Goal: Task Accomplishment & Management: Complete application form

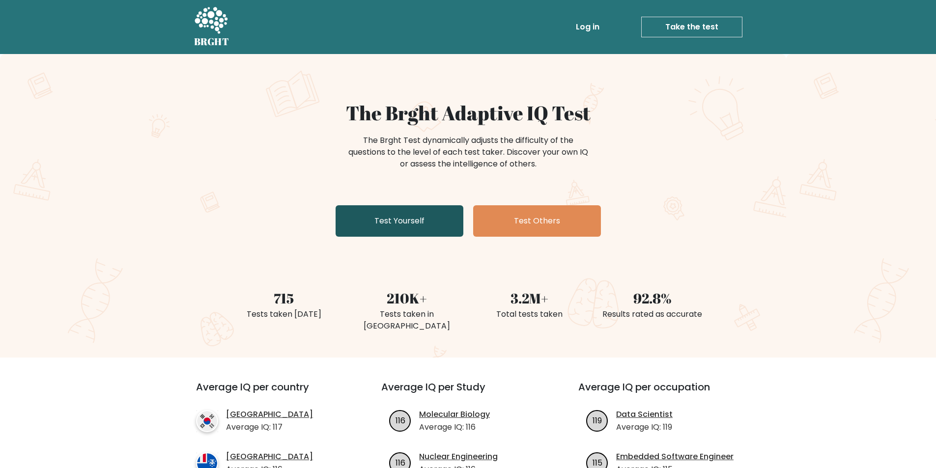
click at [421, 226] on link "Test Yourself" at bounding box center [400, 220] width 128 height 31
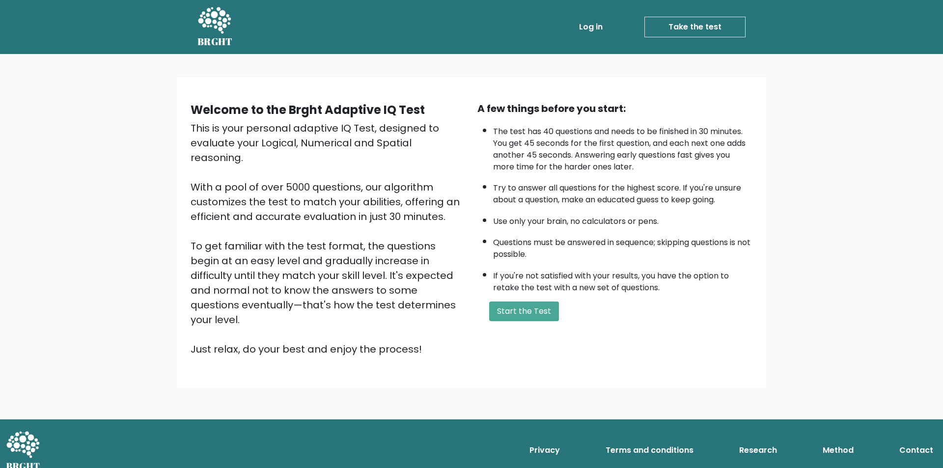
click at [530, 322] on div "A few things before you start: The test has 40 questions and needs to be finish…" at bounding box center [615, 229] width 287 height 256
click at [533, 315] on button "Start the Test" at bounding box center [524, 312] width 70 height 20
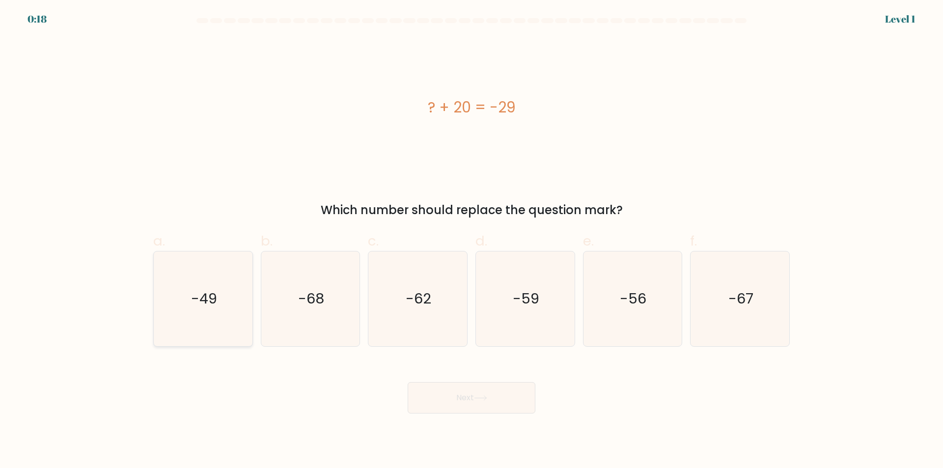
click at [223, 299] on icon "-49" at bounding box center [203, 299] width 95 height 95
click at [472, 241] on input "a. -49" at bounding box center [472, 237] width 0 height 6
radio input "true"
click at [442, 400] on button "Next" at bounding box center [472, 397] width 128 height 31
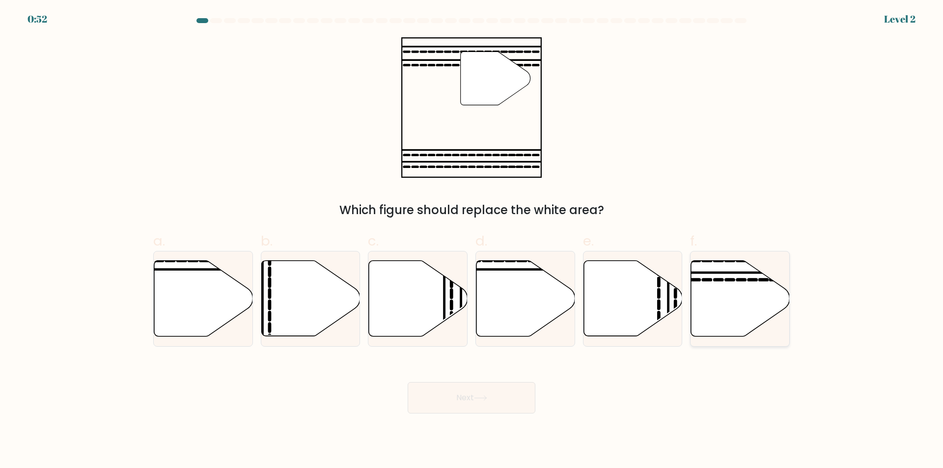
click at [708, 309] on icon at bounding box center [740, 299] width 99 height 76
click at [472, 241] on input "f." at bounding box center [472, 237] width 0 height 6
radio input "true"
click at [501, 388] on button "Next" at bounding box center [472, 397] width 128 height 31
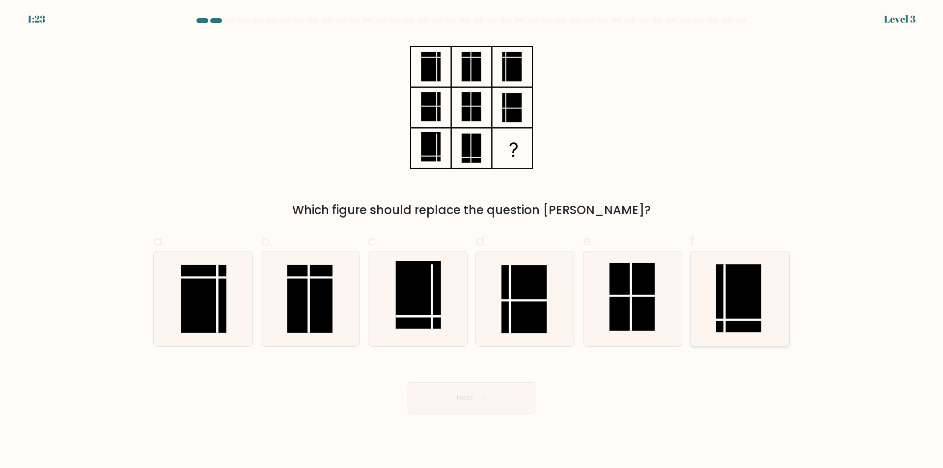
click at [735, 320] on line at bounding box center [738, 320] width 45 height 0
click at [472, 241] on input "f." at bounding box center [472, 237] width 0 height 6
radio input "true"
click at [498, 392] on button "Next" at bounding box center [472, 397] width 128 height 31
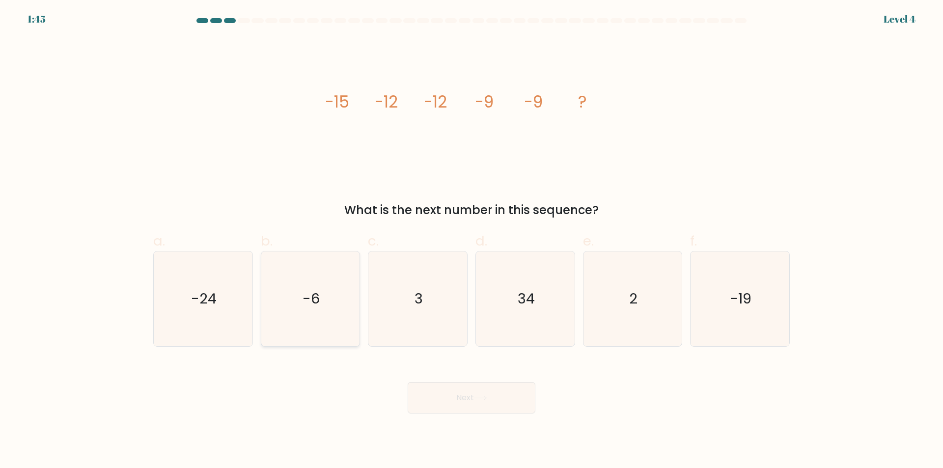
click at [333, 313] on icon "-6" at bounding box center [310, 299] width 95 height 95
click at [472, 241] on input "b. -6" at bounding box center [472, 237] width 0 height 6
radio input "true"
click at [458, 398] on button "Next" at bounding box center [472, 397] width 128 height 31
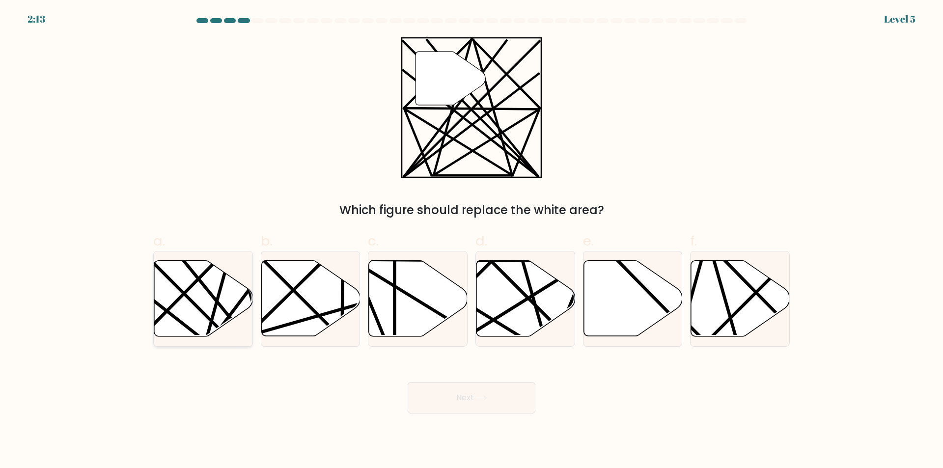
click at [206, 299] on icon at bounding box center [203, 299] width 99 height 76
click at [472, 241] on input "a." at bounding box center [472, 237] width 0 height 6
radio input "true"
click at [472, 398] on button "Next" at bounding box center [472, 397] width 128 height 31
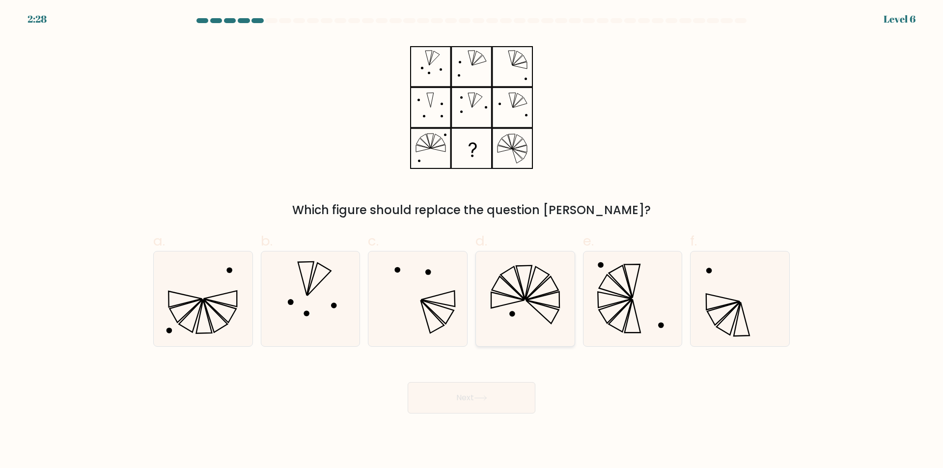
click at [517, 307] on icon at bounding box center [525, 299] width 95 height 95
click at [472, 241] on input "d." at bounding box center [472, 237] width 0 height 6
radio input "true"
click at [455, 401] on button "Next" at bounding box center [472, 397] width 128 height 31
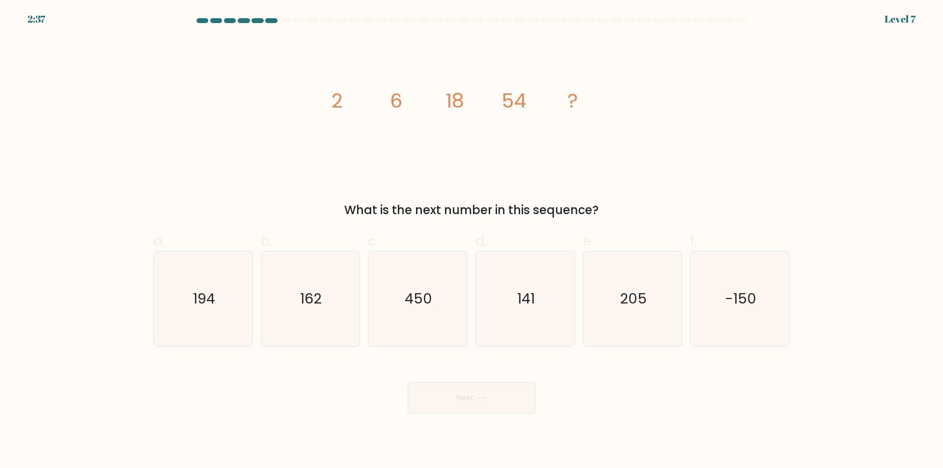
click at [21, 319] on form at bounding box center [471, 216] width 943 height 396
click at [302, 298] on text "162" at bounding box center [312, 299] width 22 height 20
click at [472, 241] on input "b. 162" at bounding box center [472, 237] width 0 height 6
radio input "true"
click at [437, 400] on button "Next" at bounding box center [472, 397] width 128 height 31
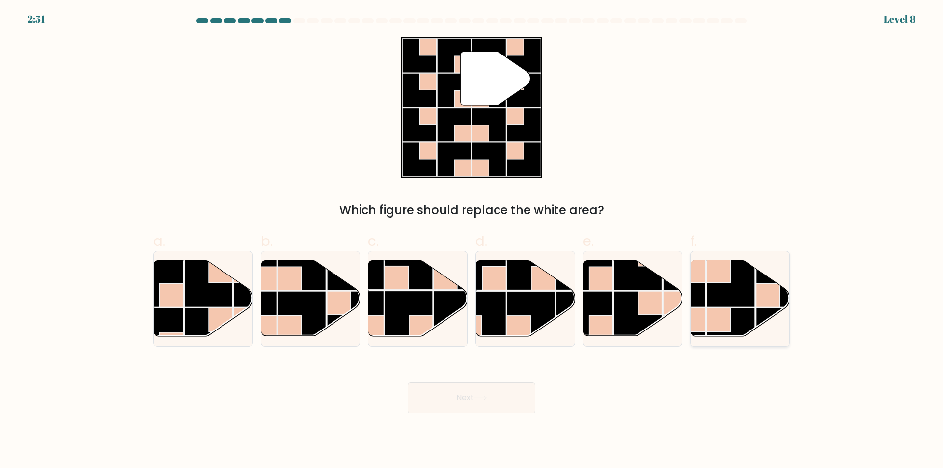
click at [718, 299] on rect at bounding box center [731, 283] width 48 height 48
click at [472, 241] on input "f." at bounding box center [472, 237] width 0 height 6
radio input "true"
click at [299, 318] on rect at bounding box center [290, 328] width 24 height 24
click at [472, 241] on input "b." at bounding box center [472, 237] width 0 height 6
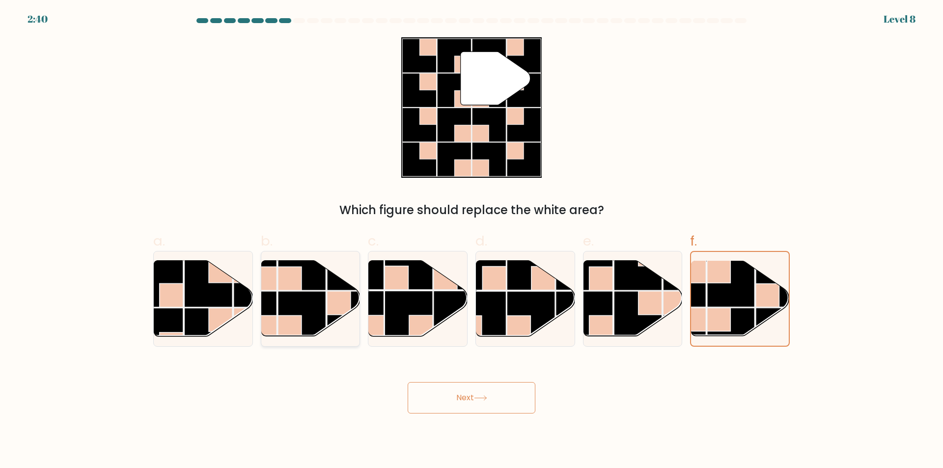
radio input "true"
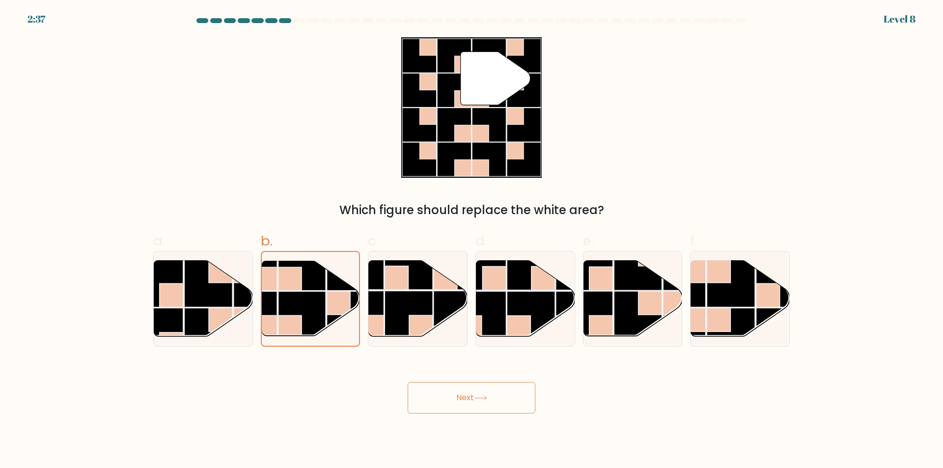
click at [486, 392] on button "Next" at bounding box center [472, 397] width 128 height 31
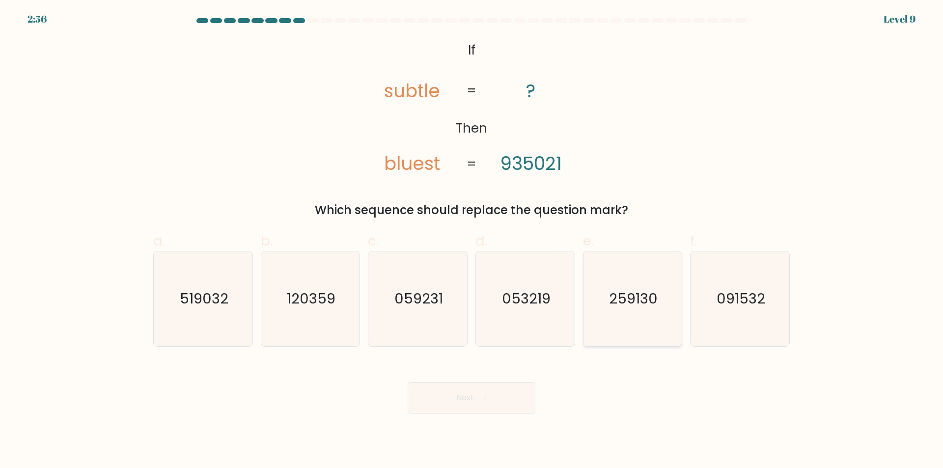
click at [626, 286] on icon "259130" at bounding box center [632, 299] width 95 height 95
click at [472, 241] on input "e. 259130" at bounding box center [472, 237] width 0 height 6
radio input "true"
click at [472, 399] on button "Next" at bounding box center [472, 397] width 128 height 31
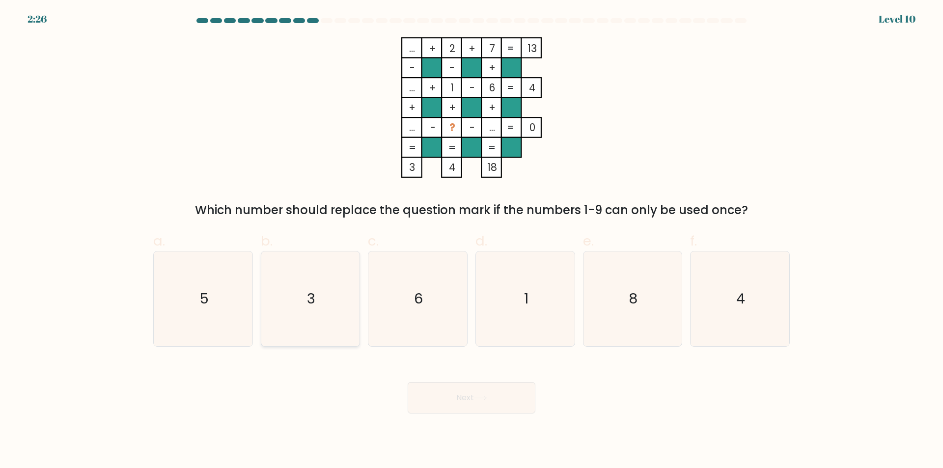
click at [329, 288] on icon "3" at bounding box center [310, 299] width 95 height 95
click at [472, 241] on input "b. 3" at bounding box center [472, 237] width 0 height 6
radio input "true"
click at [479, 400] on icon at bounding box center [480, 398] width 13 height 5
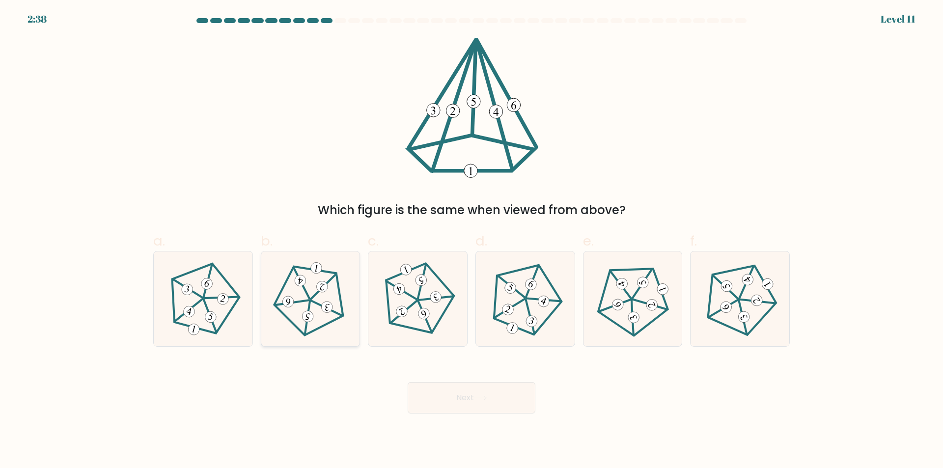
click at [310, 304] on 623 at bounding box center [308, 318] width 6 height 34
click at [472, 241] on input "b." at bounding box center [472, 237] width 0 height 6
radio input "true"
click at [449, 384] on button "Next" at bounding box center [472, 397] width 128 height 31
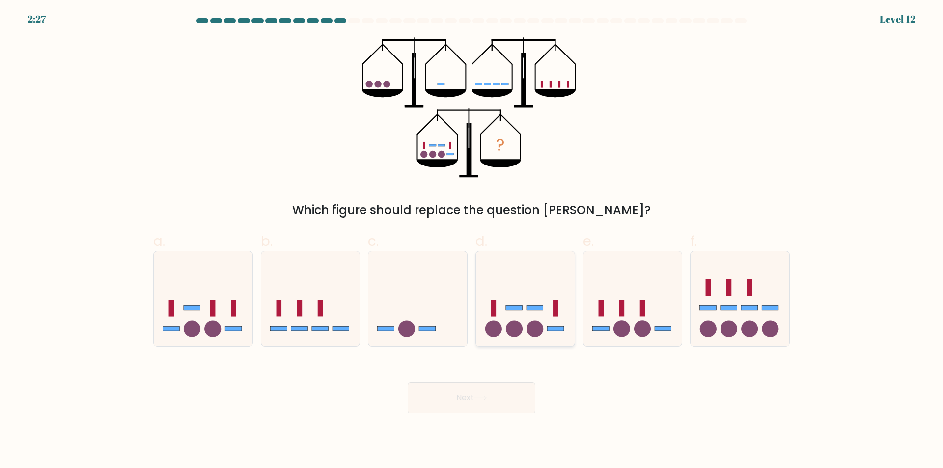
click at [499, 331] on circle at bounding box center [493, 328] width 17 height 17
click at [472, 241] on input "d." at bounding box center [472, 237] width 0 height 6
radio input "true"
click at [467, 396] on button "Next" at bounding box center [472, 397] width 128 height 31
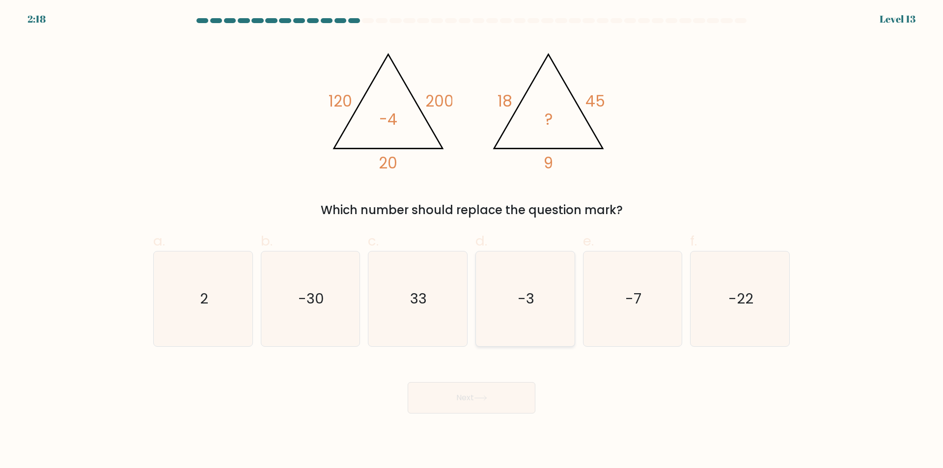
click at [514, 293] on icon "-3" at bounding box center [525, 299] width 95 height 95
click at [472, 241] on input "d. -3" at bounding box center [472, 237] width 0 height 6
radio input "true"
click at [453, 393] on button "Next" at bounding box center [472, 397] width 128 height 31
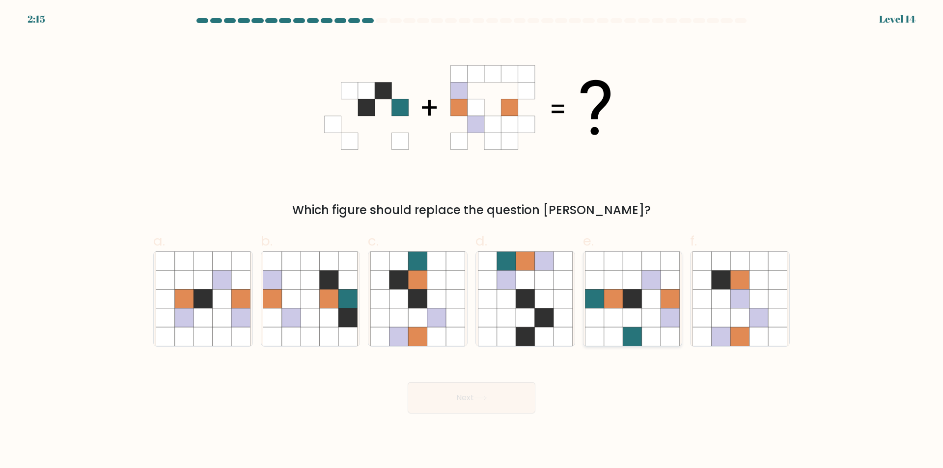
click at [620, 308] on icon at bounding box center [613, 298] width 19 height 19
click at [472, 241] on input "e." at bounding box center [472, 237] width 0 height 6
radio input "true"
click at [438, 308] on icon at bounding box center [436, 298] width 19 height 19
click at [472, 241] on input "c." at bounding box center [472, 237] width 0 height 6
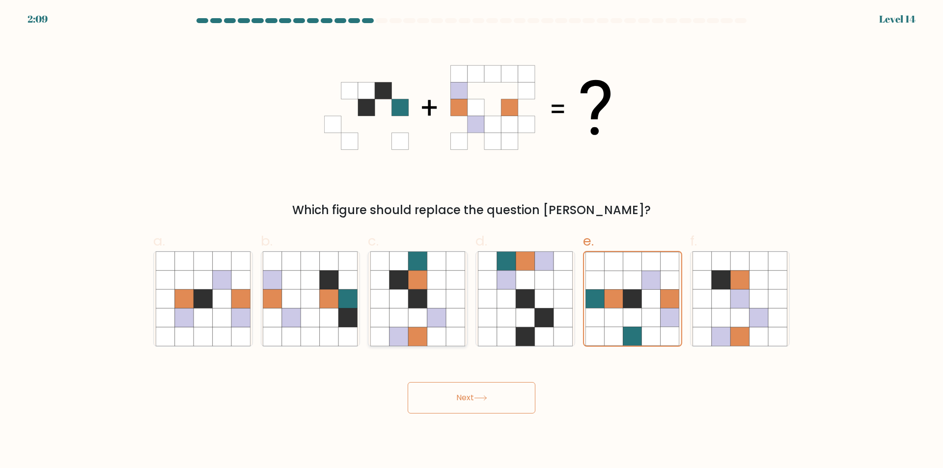
radio input "true"
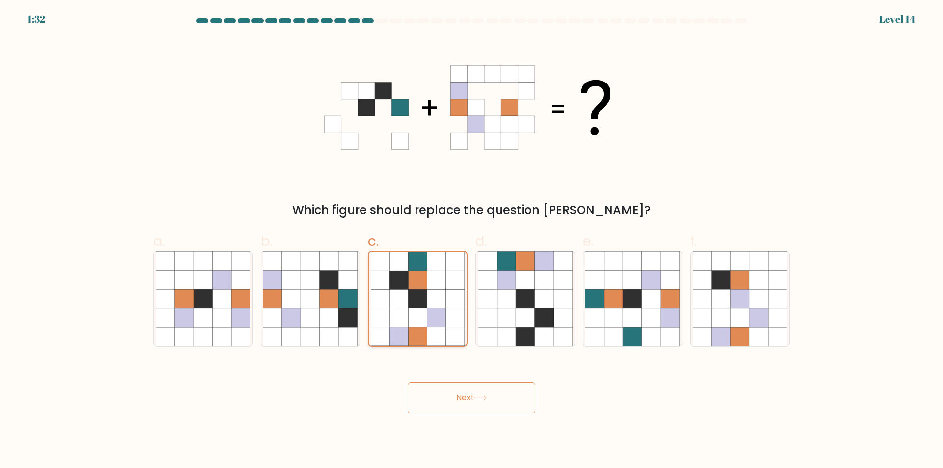
click at [430, 312] on icon at bounding box center [436, 318] width 19 height 19
click at [472, 241] on input "c." at bounding box center [472, 237] width 0 height 6
click at [479, 398] on icon at bounding box center [481, 398] width 12 height 4
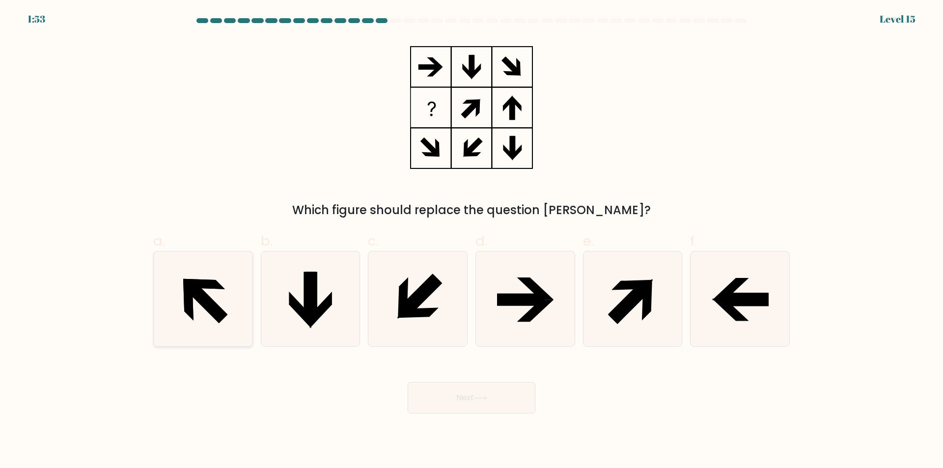
click at [206, 293] on icon at bounding box center [203, 299] width 95 height 95
click at [472, 241] on input "a." at bounding box center [472, 237] width 0 height 6
radio input "true"
click at [476, 391] on button "Next" at bounding box center [472, 397] width 128 height 31
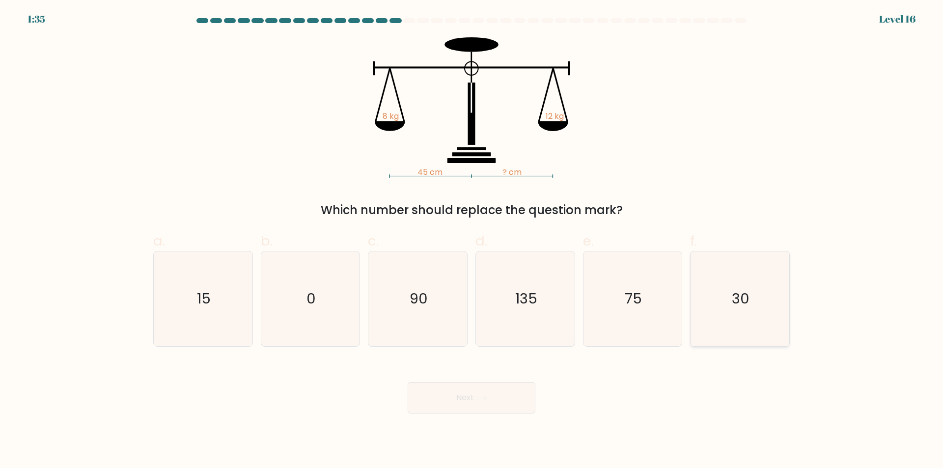
click at [725, 295] on icon "30" at bounding box center [740, 299] width 95 height 95
click at [472, 241] on input "f. 30" at bounding box center [472, 237] width 0 height 6
radio input "true"
click at [479, 398] on icon at bounding box center [480, 398] width 13 height 5
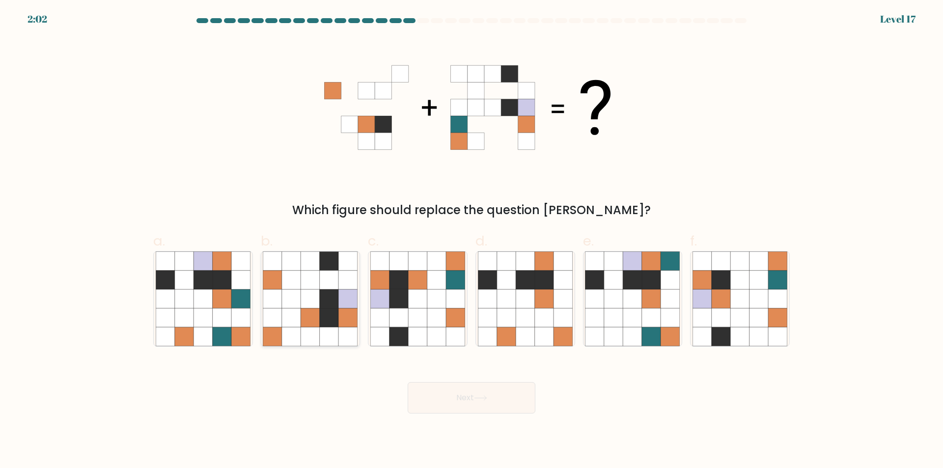
click at [341, 293] on icon at bounding box center [348, 298] width 19 height 19
click at [472, 241] on input "b." at bounding box center [472, 237] width 0 height 6
radio input "true"
click at [471, 397] on button "Next" at bounding box center [472, 397] width 128 height 31
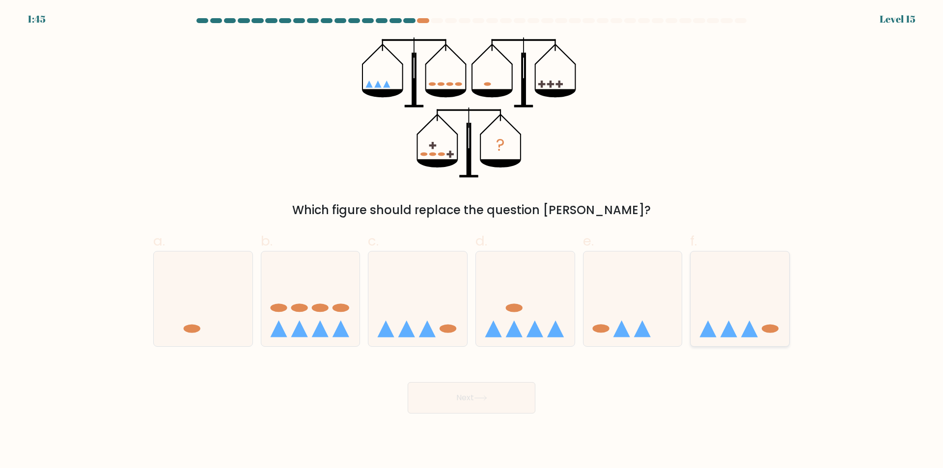
click at [734, 309] on icon at bounding box center [740, 299] width 99 height 82
click at [472, 241] on input "f." at bounding box center [472, 237] width 0 height 6
radio input "true"
click at [474, 424] on body "1:45 Level 15" at bounding box center [471, 234] width 943 height 468
click at [472, 406] on button "Next" at bounding box center [472, 397] width 128 height 31
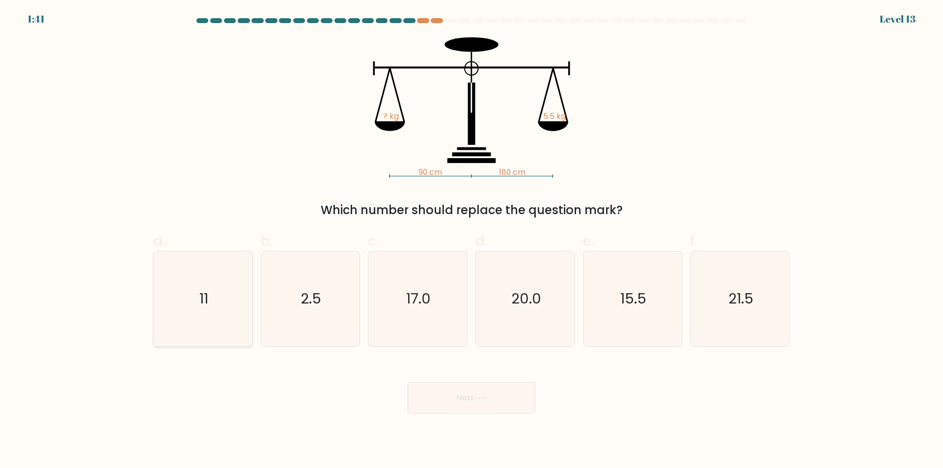
click at [229, 305] on icon "11" at bounding box center [203, 299] width 95 height 95
click at [472, 241] on input "a. 11" at bounding box center [472, 237] width 0 height 6
radio input "true"
click at [453, 398] on button "Next" at bounding box center [472, 397] width 128 height 31
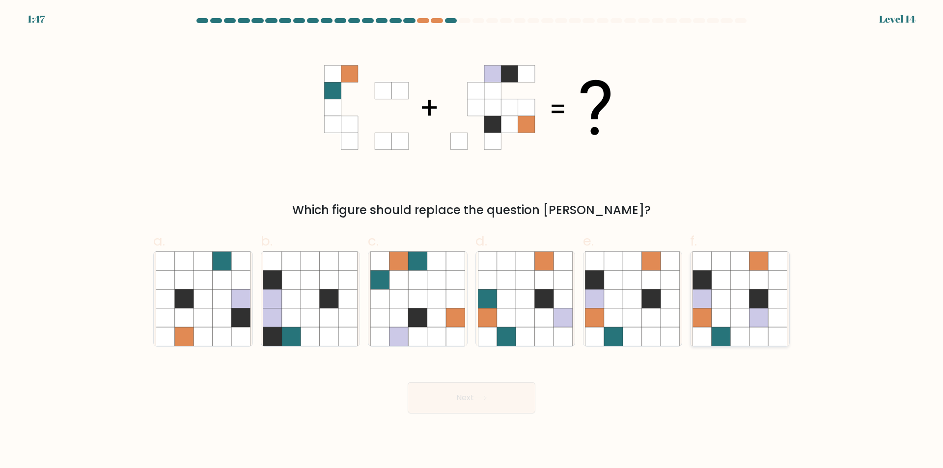
click at [762, 305] on icon at bounding box center [759, 298] width 19 height 19
click at [472, 241] on input "f." at bounding box center [472, 237] width 0 height 6
radio input "true"
click at [436, 406] on button "Next" at bounding box center [472, 397] width 128 height 31
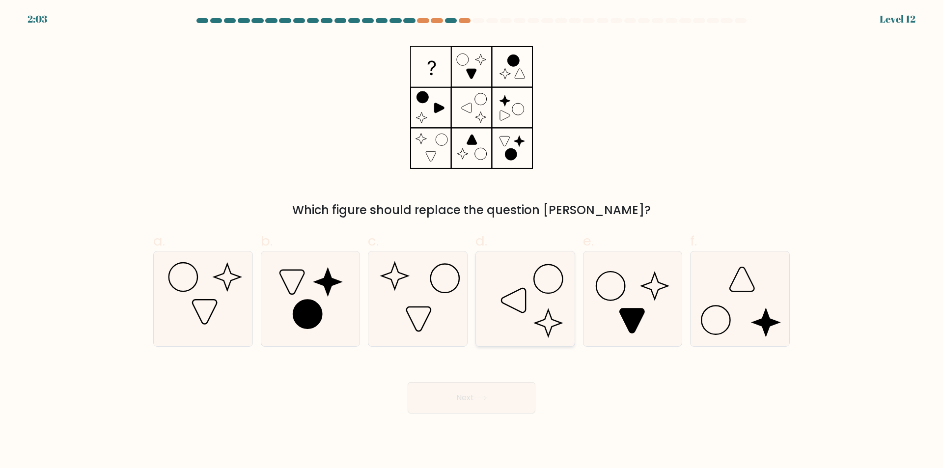
click at [535, 325] on icon at bounding box center [525, 299] width 95 height 95
click at [472, 241] on input "d." at bounding box center [472, 237] width 0 height 6
radio input "true"
click at [414, 310] on icon at bounding box center [417, 299] width 95 height 95
click at [472, 241] on input "c." at bounding box center [472, 237] width 0 height 6
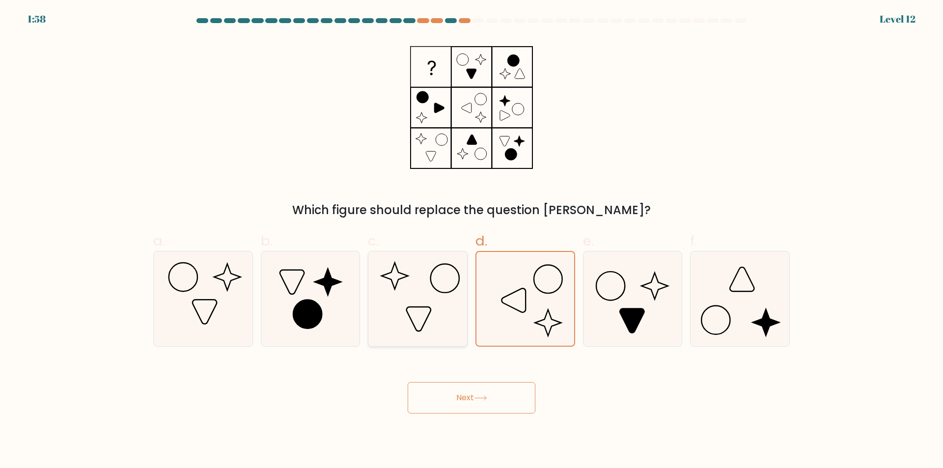
radio input "true"
click at [500, 404] on button "Next" at bounding box center [472, 397] width 128 height 31
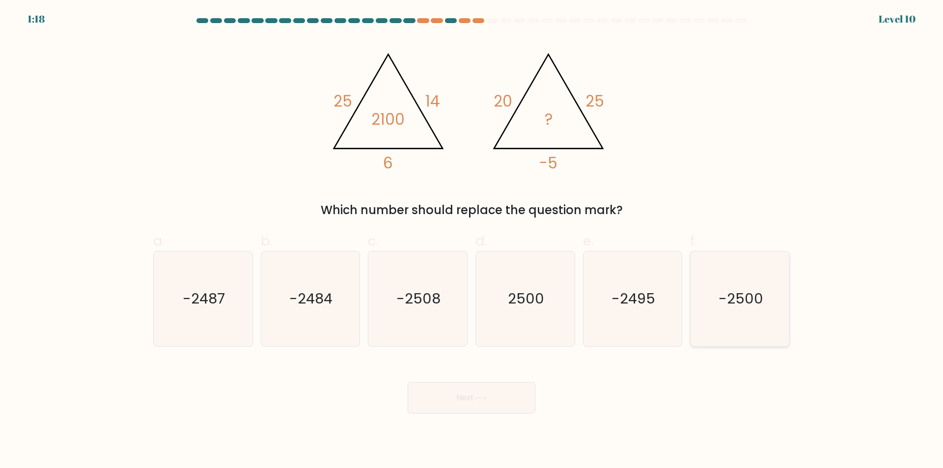
click at [735, 298] on text "-2500" at bounding box center [741, 299] width 45 height 20
click at [472, 241] on input "f. -2500" at bounding box center [472, 237] width 0 height 6
radio input "true"
click at [487, 399] on icon at bounding box center [480, 398] width 13 height 5
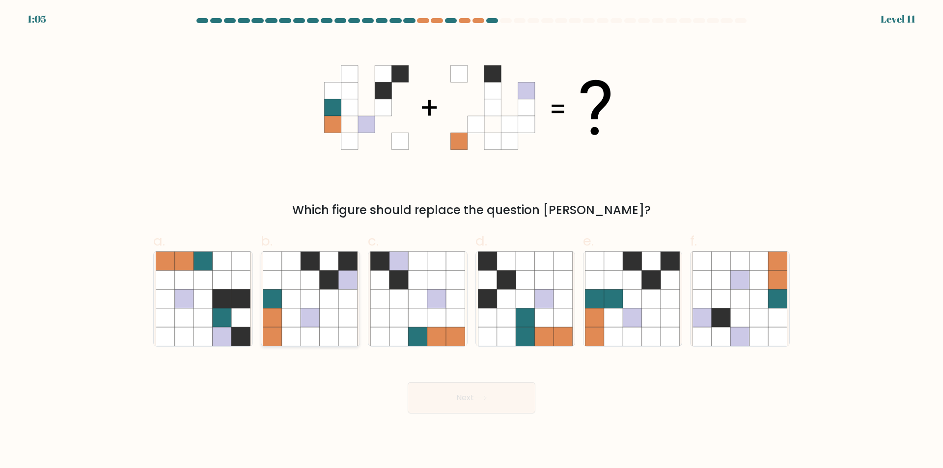
click at [328, 309] on icon at bounding box center [329, 318] width 19 height 19
click at [472, 241] on input "b." at bounding box center [472, 237] width 0 height 6
radio input "true"
click at [445, 397] on button "Next" at bounding box center [472, 397] width 128 height 31
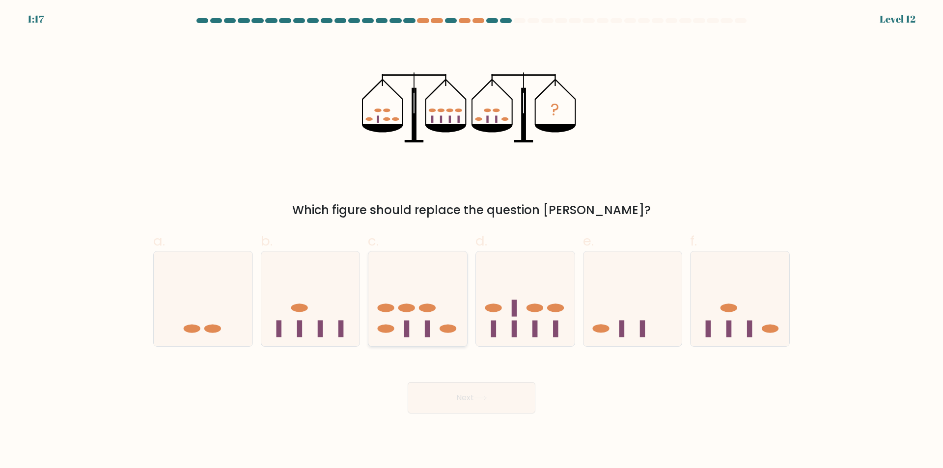
click at [439, 334] on icon at bounding box center [418, 299] width 99 height 82
click at [472, 241] on input "c." at bounding box center [472, 237] width 0 height 6
radio input "true"
click at [456, 396] on button "Next" at bounding box center [472, 397] width 128 height 31
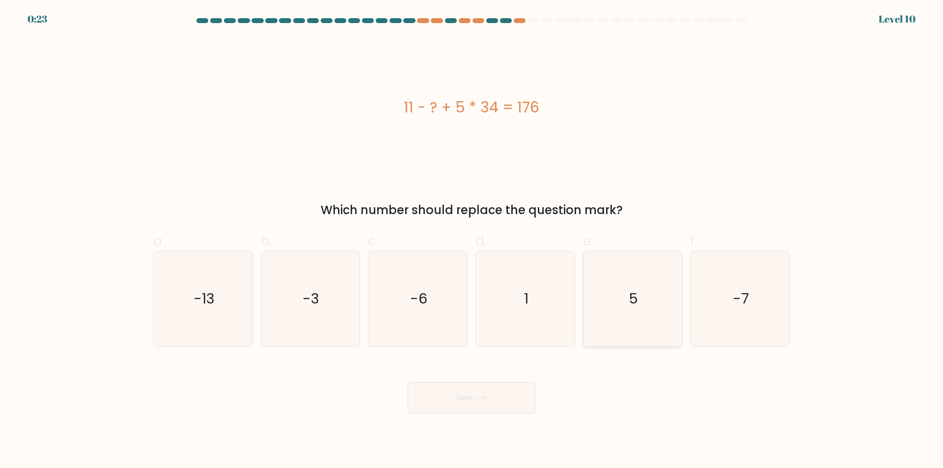
click at [616, 316] on icon "5" at bounding box center [632, 299] width 95 height 95
click at [472, 241] on input "e. 5" at bounding box center [472, 237] width 0 height 6
radio input "true"
click at [495, 396] on button "Next" at bounding box center [472, 397] width 128 height 31
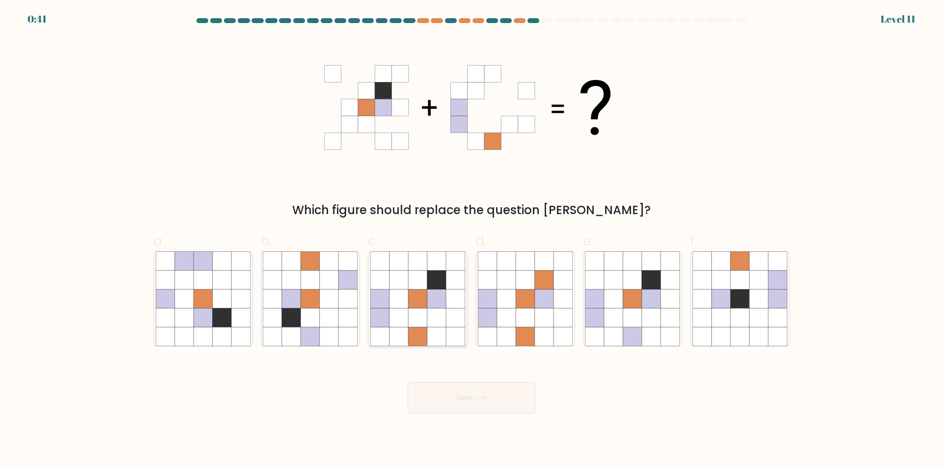
click at [418, 320] on icon at bounding box center [417, 318] width 19 height 19
click at [472, 241] on input "c." at bounding box center [472, 237] width 0 height 6
radio input "true"
click at [471, 399] on button "Next" at bounding box center [472, 397] width 128 height 31
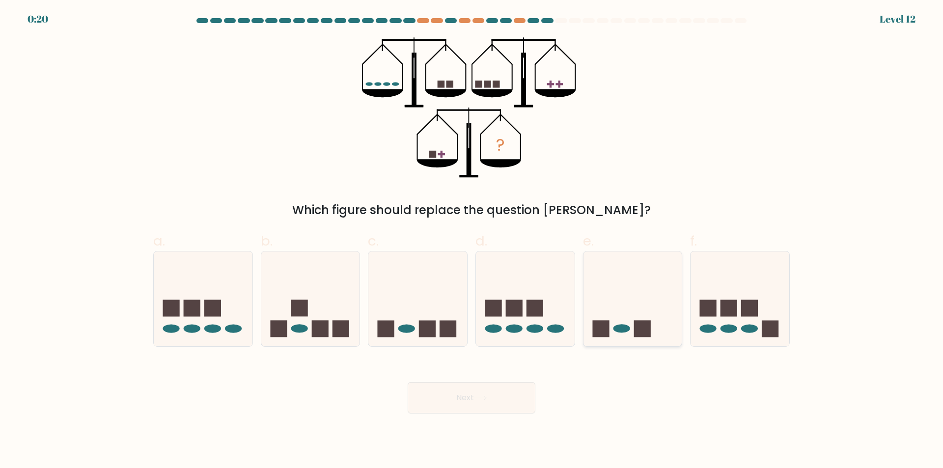
click at [638, 276] on icon at bounding box center [633, 299] width 99 height 82
click at [472, 241] on input "e." at bounding box center [472, 237] width 0 height 6
radio input "true"
click at [457, 398] on button "Next" at bounding box center [472, 397] width 128 height 31
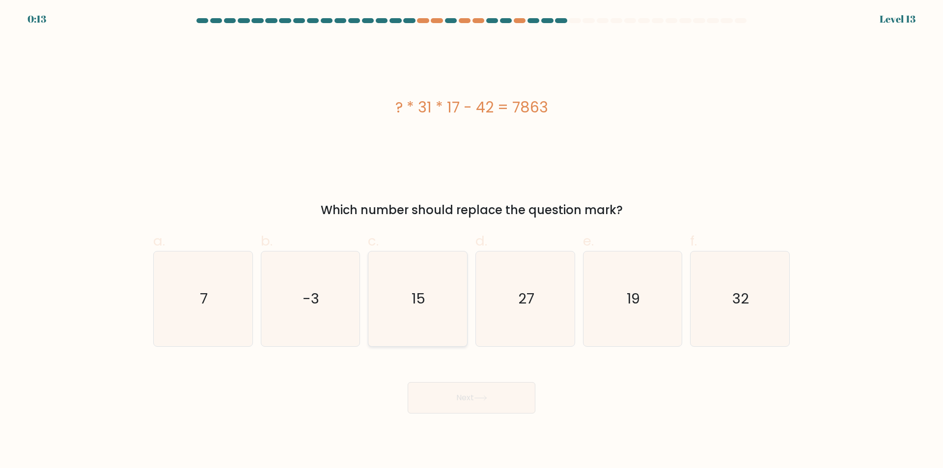
drag, startPoint x: 387, startPoint y: 301, endPoint x: 396, endPoint y: 304, distance: 9.2
click at [387, 301] on icon "15" at bounding box center [417, 299] width 95 height 95
click at [472, 241] on input "c. 15" at bounding box center [472, 237] width 0 height 6
radio input "true"
click at [479, 383] on button "Next" at bounding box center [472, 397] width 128 height 31
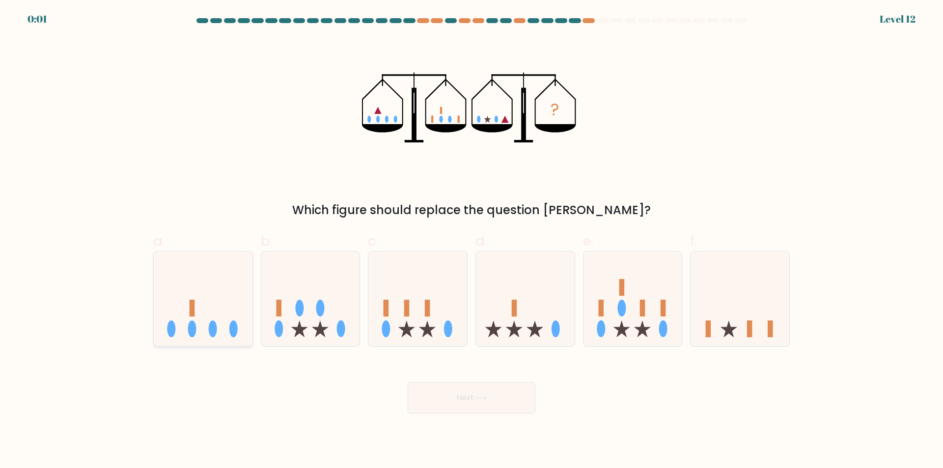
click at [231, 313] on icon at bounding box center [203, 299] width 99 height 82
click at [472, 241] on input "a." at bounding box center [472, 237] width 0 height 6
radio input "true"
click at [433, 400] on button "Next" at bounding box center [472, 397] width 128 height 31
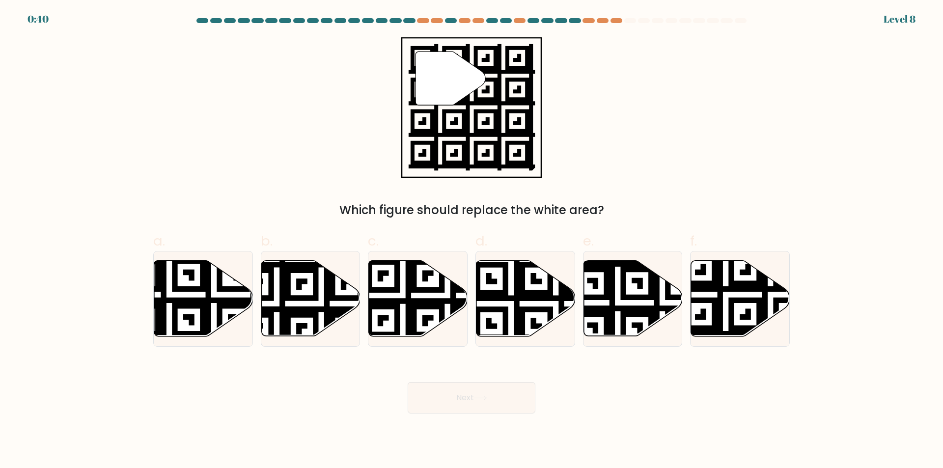
click at [30, 115] on form "a." at bounding box center [471, 216] width 943 height 396
click at [315, 294] on icon at bounding box center [276, 259] width 179 height 179
click at [472, 241] on input "b." at bounding box center [472, 237] width 0 height 6
radio input "true"
click at [423, 308] on icon at bounding box center [447, 340] width 179 height 179
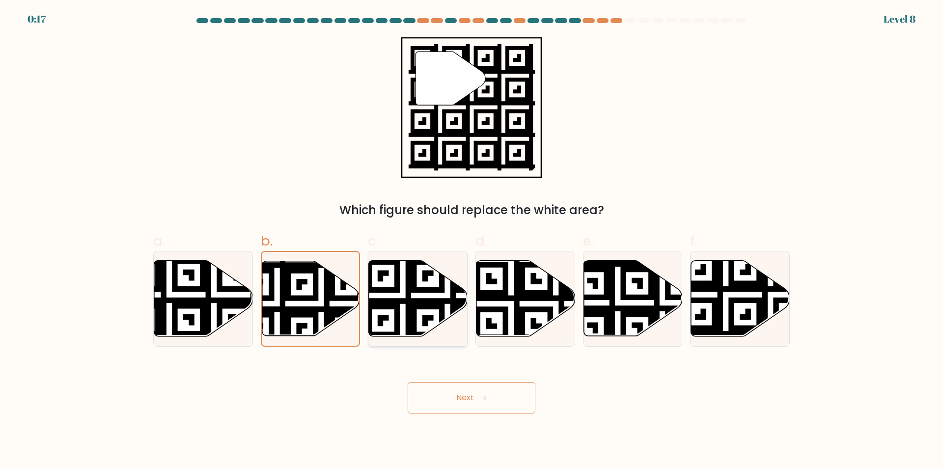
click at [472, 241] on input "c." at bounding box center [472, 237] width 0 height 6
radio input "true"
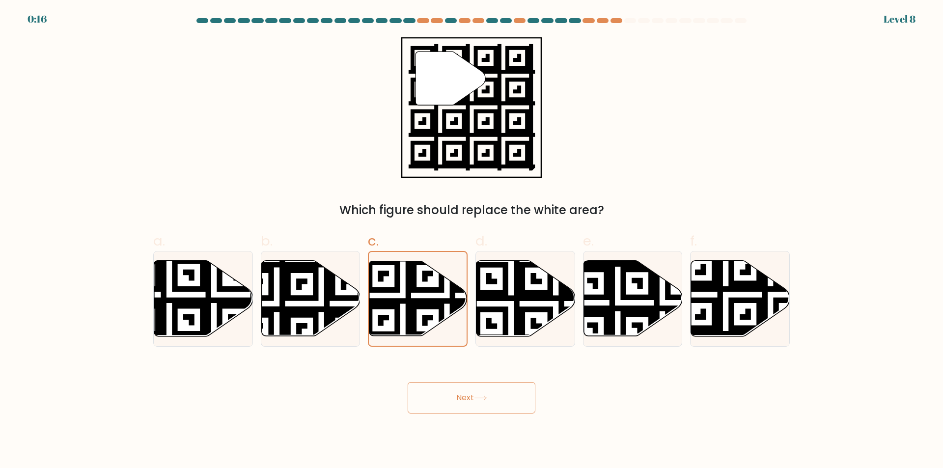
click at [468, 396] on button "Next" at bounding box center [472, 397] width 128 height 31
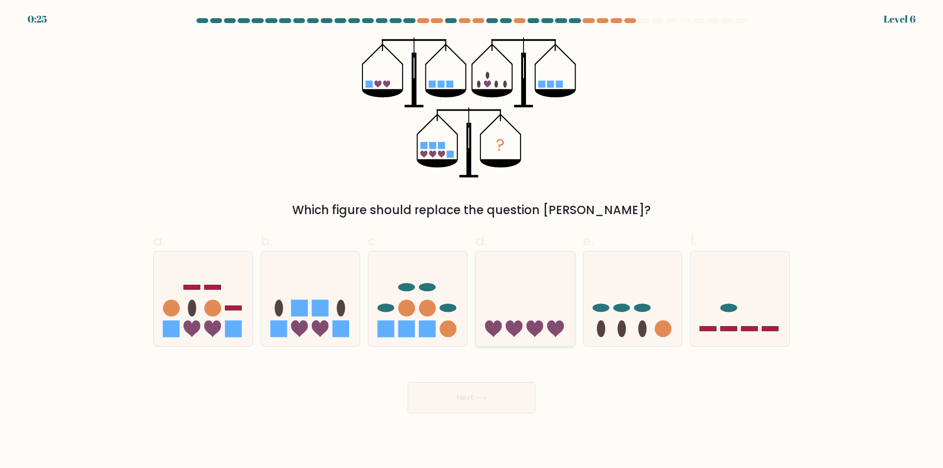
click at [536, 326] on icon at bounding box center [535, 328] width 17 height 17
click at [472, 241] on input "d." at bounding box center [472, 237] width 0 height 6
radio input "true"
click at [450, 397] on button "Next" at bounding box center [472, 397] width 128 height 31
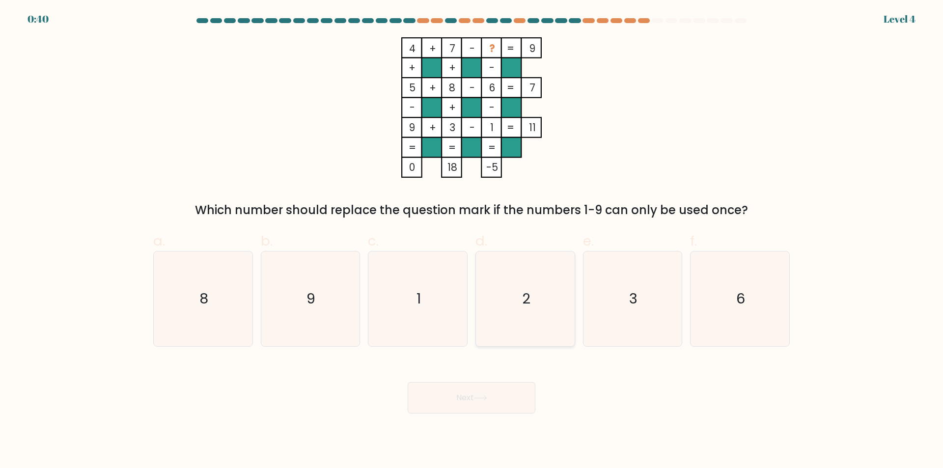
click at [495, 287] on icon "2" at bounding box center [525, 299] width 95 height 95
click at [472, 241] on input "d. 2" at bounding box center [472, 237] width 0 height 6
radio input "true"
click at [464, 402] on button "Next" at bounding box center [472, 397] width 128 height 31
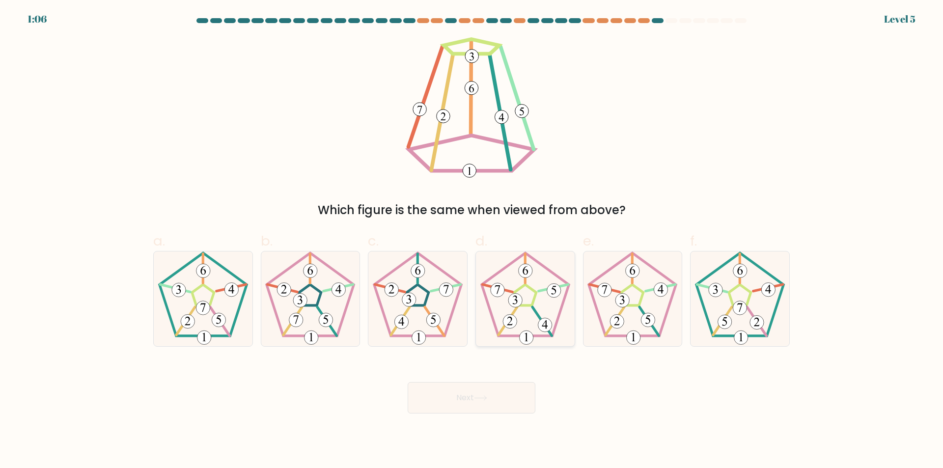
click at [568, 306] on icon at bounding box center [525, 299] width 95 height 95
click at [472, 241] on input "d." at bounding box center [472, 237] width 0 height 6
radio input "true"
click at [475, 405] on button "Next" at bounding box center [472, 397] width 128 height 31
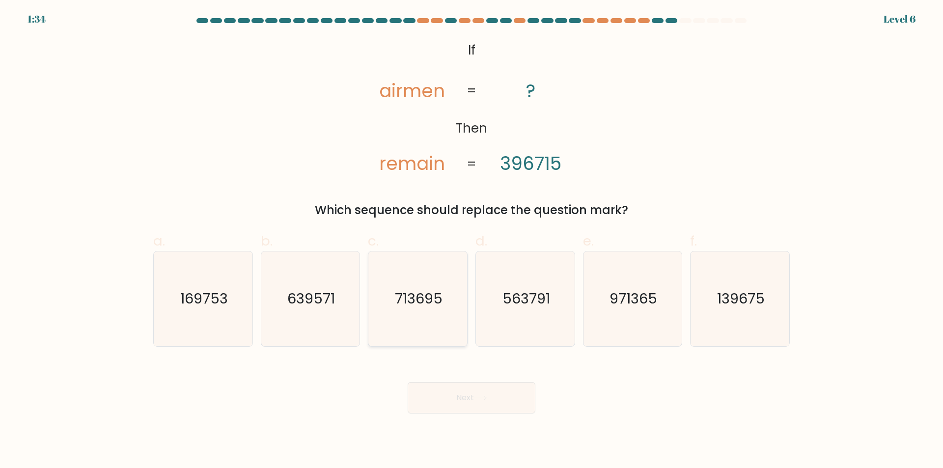
click at [454, 318] on icon "713695" at bounding box center [417, 299] width 95 height 95
click at [472, 241] on input "c. 713695" at bounding box center [472, 237] width 0 height 6
radio input "true"
click at [499, 395] on button "Next" at bounding box center [472, 397] width 128 height 31
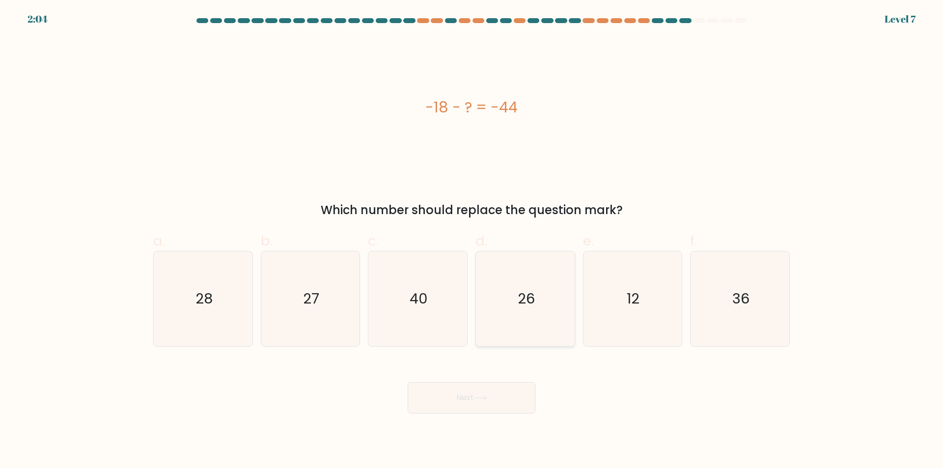
drag, startPoint x: 529, startPoint y: 290, endPoint x: 529, endPoint y: 298, distance: 7.9
click at [530, 290] on text "26" at bounding box center [526, 299] width 17 height 20
click at [472, 241] on input "d. 26" at bounding box center [472, 237] width 0 height 6
radio input "true"
click at [476, 398] on button "Next" at bounding box center [472, 397] width 128 height 31
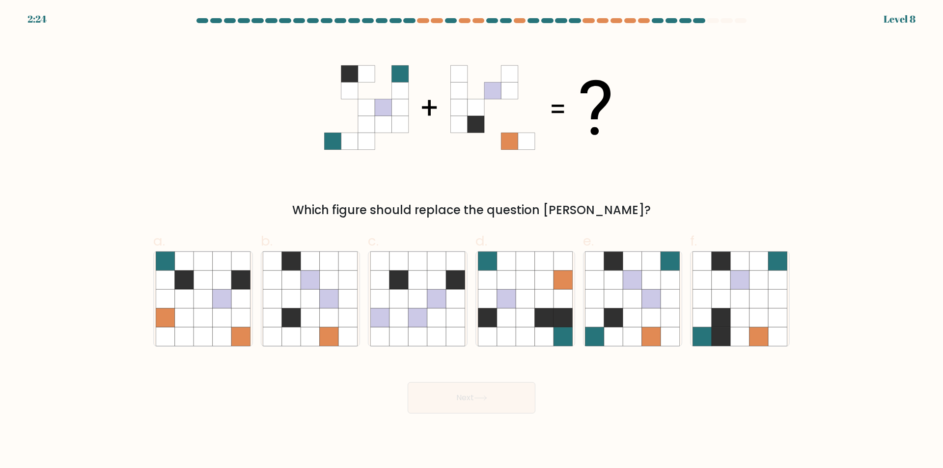
click at [66, 367] on form at bounding box center [471, 216] width 943 height 396
click at [655, 314] on icon at bounding box center [651, 318] width 19 height 19
click at [472, 241] on input "e." at bounding box center [472, 237] width 0 height 6
radio input "true"
click at [500, 394] on button "Next" at bounding box center [472, 397] width 128 height 31
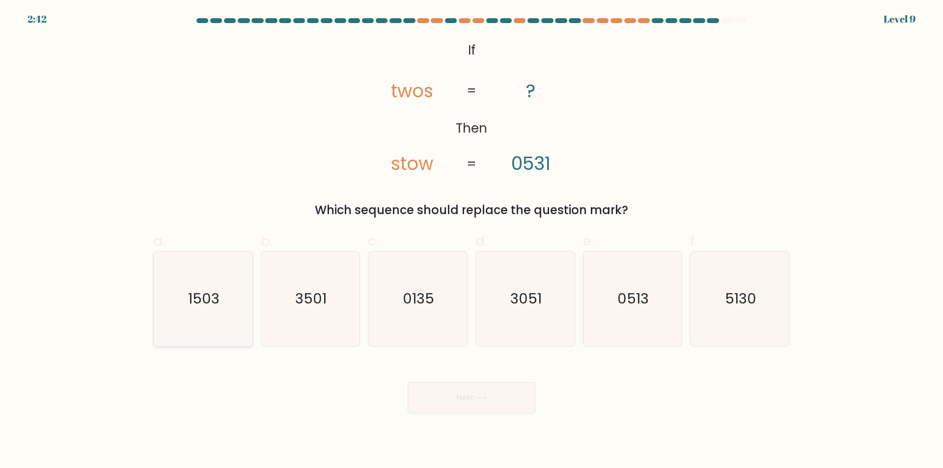
click at [201, 311] on icon "1503" at bounding box center [203, 299] width 95 height 95
click at [472, 241] on input "a. 1503" at bounding box center [472, 237] width 0 height 6
radio input "true"
click at [748, 318] on icon "5130" at bounding box center [740, 299] width 95 height 95
click at [472, 241] on input "f. 5130" at bounding box center [472, 237] width 0 height 6
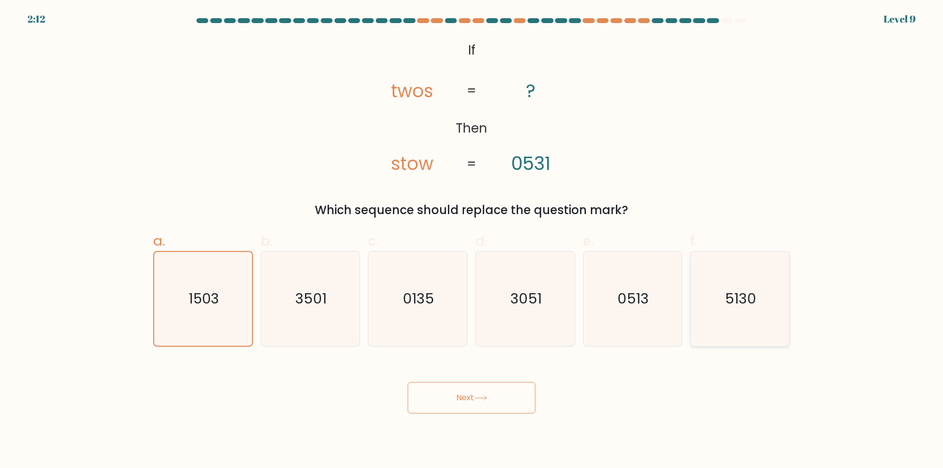
radio input "true"
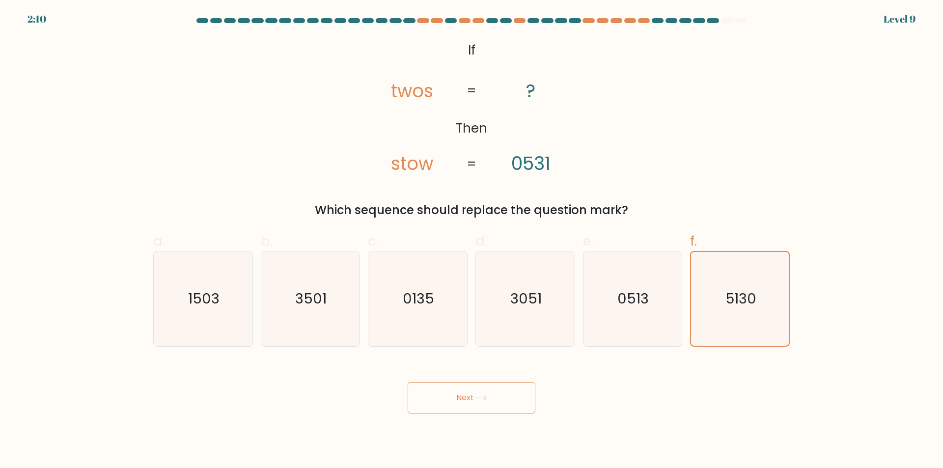
click at [477, 403] on button "Next" at bounding box center [472, 397] width 128 height 31
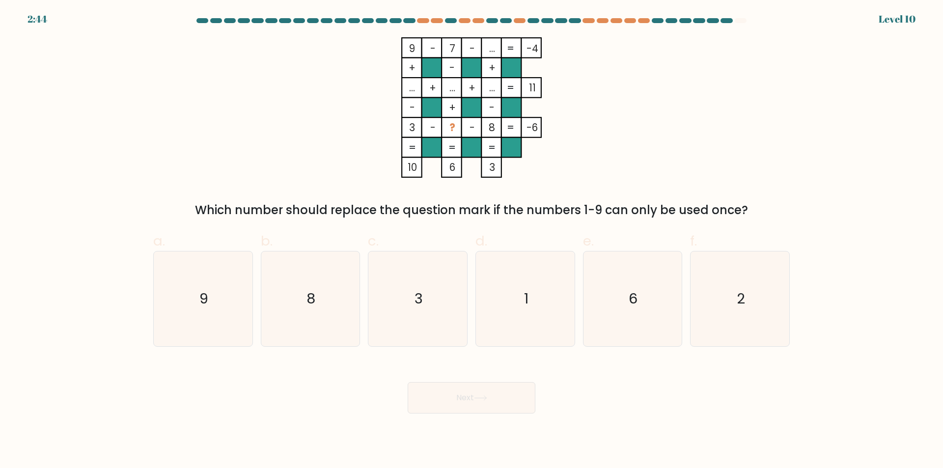
click at [280, 122] on div "9 - 7 - ... -4 + - + ... + ... + ... 11 - + - 3 - ? - 8 = -6 = = = = 10 6 3 = W…" at bounding box center [471, 128] width 649 height 182
click at [504, 313] on icon "1" at bounding box center [525, 299] width 95 height 95
click at [472, 241] on input "d. 1" at bounding box center [472, 237] width 0 height 6
radio input "true"
click at [484, 397] on icon at bounding box center [480, 398] width 13 height 5
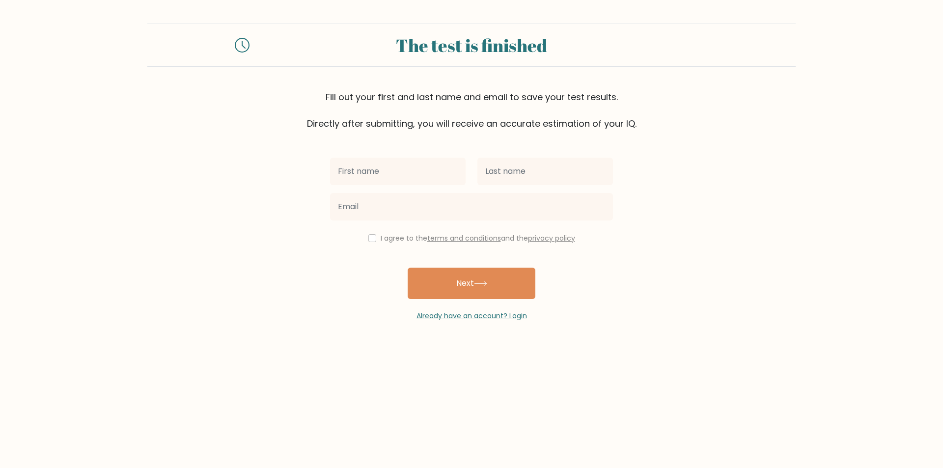
click at [415, 166] on input "text" at bounding box center [398, 172] width 136 height 28
type input "Marc John"
type input "Pena"
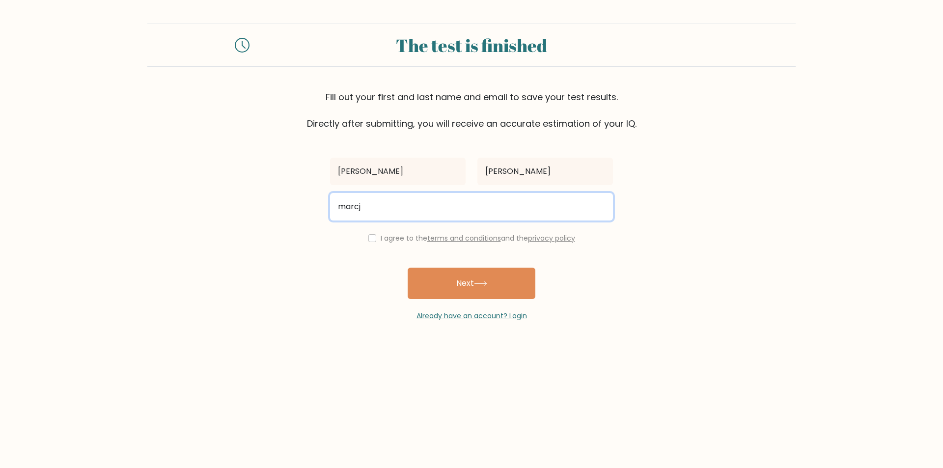
type input "marcj1231@gmail.com"
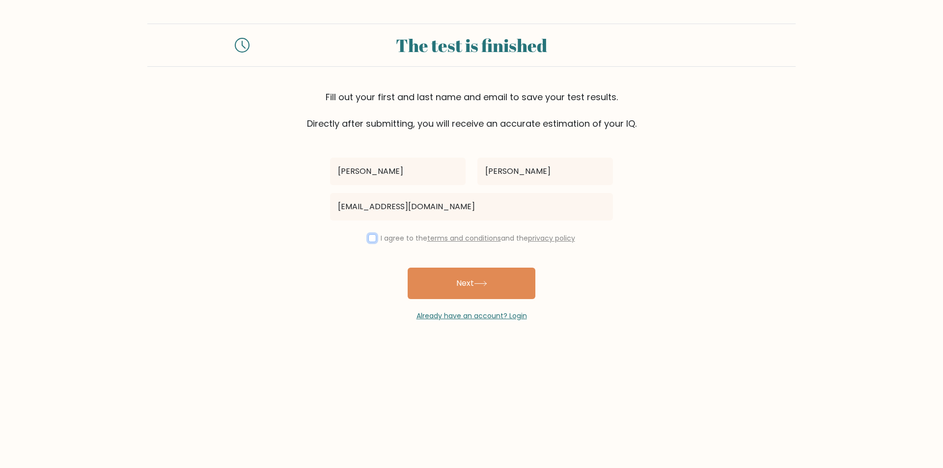
click at [369, 242] on input "checkbox" at bounding box center [373, 238] width 8 height 8
checkbox input "true"
click at [471, 303] on div "Already have an account? Login" at bounding box center [471, 310] width 283 height 22
click at [468, 286] on button "Next" at bounding box center [472, 283] width 128 height 31
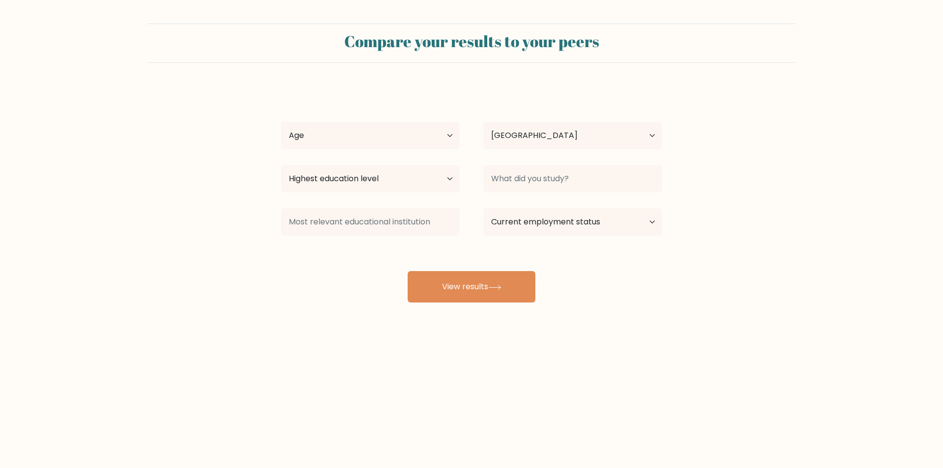
select select "PH"
click at [401, 145] on select "Age Under [DEMOGRAPHIC_DATA] [DEMOGRAPHIC_DATA] [DEMOGRAPHIC_DATA] [DEMOGRAPHIC…" at bounding box center [370, 136] width 179 height 28
select select "25_34"
click at [281, 122] on select "Age Under [DEMOGRAPHIC_DATA] [DEMOGRAPHIC_DATA] [DEMOGRAPHIC_DATA] [DEMOGRAPHIC…" at bounding box center [370, 136] width 179 height 28
click at [524, 140] on select "Country Afghanistan Albania Algeria American Samoa Andorra Angola Anguilla Anta…" at bounding box center [573, 136] width 179 height 28
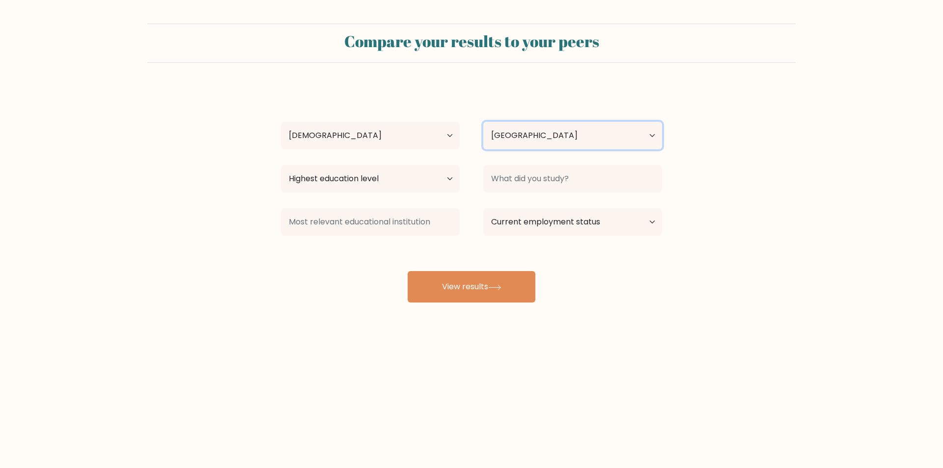
drag, startPoint x: 524, startPoint y: 140, endPoint x: 507, endPoint y: 147, distance: 18.5
click at [524, 140] on select "Country Afghanistan Albania Algeria American Samoa Andorra Angola Anguilla Anta…" at bounding box center [573, 136] width 179 height 28
click at [399, 178] on select "Highest education level No schooling Primary Lower Secondary Upper Secondary Oc…" at bounding box center [370, 179] width 179 height 28
drag, startPoint x: 236, startPoint y: 211, endPoint x: 249, endPoint y: 209, distance: 12.9
click at [235, 211] on form "Compare your results to your peers Marc John Pena Age Under 18 years old 18-24 …" at bounding box center [471, 163] width 943 height 279
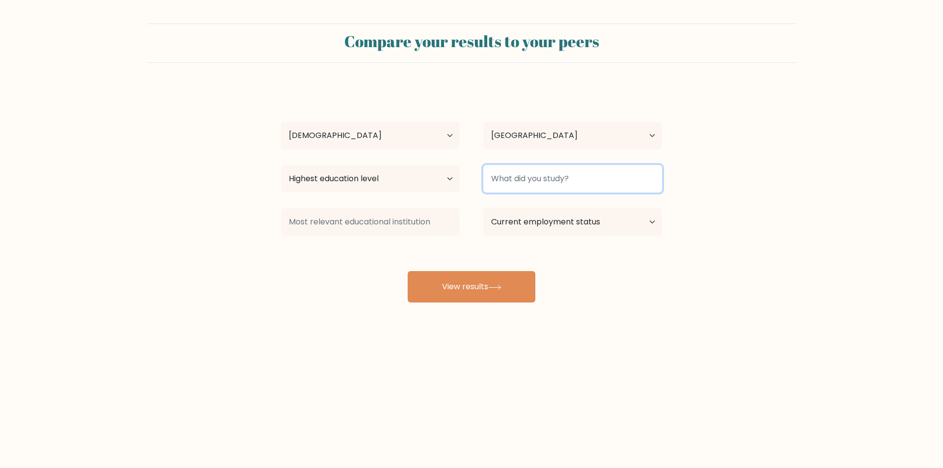
click at [520, 176] on input at bounding box center [573, 179] width 179 height 28
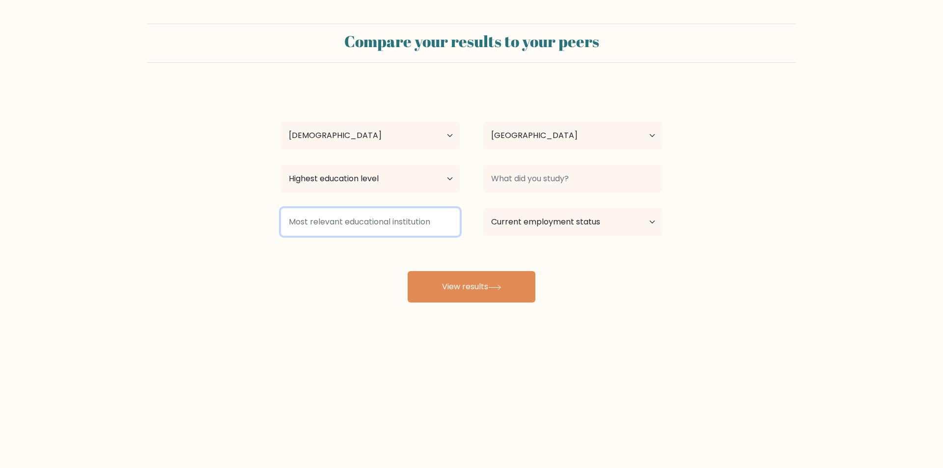
click at [296, 225] on input at bounding box center [370, 222] width 179 height 28
click at [325, 257] on div "Marc John Pena Age Under 18 years old 18-24 years old 25-34 years old 35-44 yea…" at bounding box center [471, 194] width 393 height 216
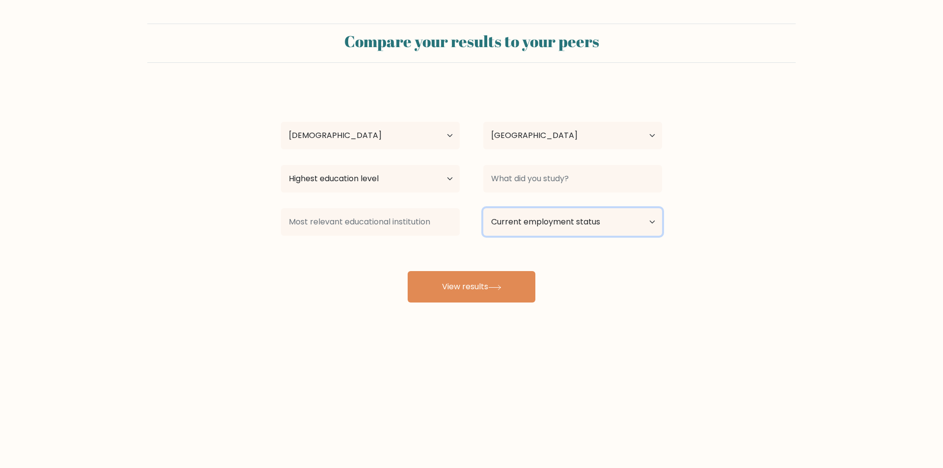
click at [542, 226] on select "Current employment status Employed Student Retired Other / prefer not to answer" at bounding box center [573, 222] width 179 height 28
select select "other"
click at [484, 208] on select "Current employment status Employed Student Retired Other / prefer not to answer" at bounding box center [573, 222] width 179 height 28
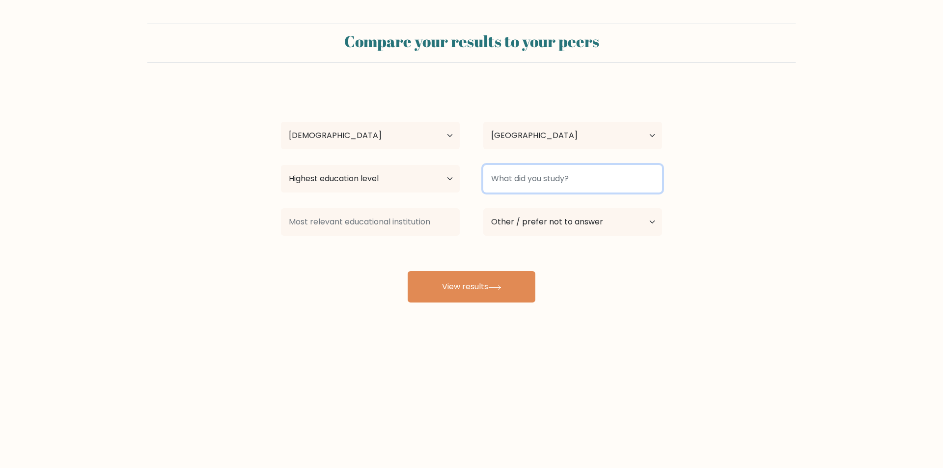
click at [557, 181] on input at bounding box center [573, 179] width 179 height 28
click at [638, 268] on div "Marc John Pena Age Under 18 years old 18-24 years old 25-34 years old 35-44 yea…" at bounding box center [471, 194] width 393 height 216
click at [563, 176] on input at bounding box center [573, 179] width 179 height 28
type input "B"
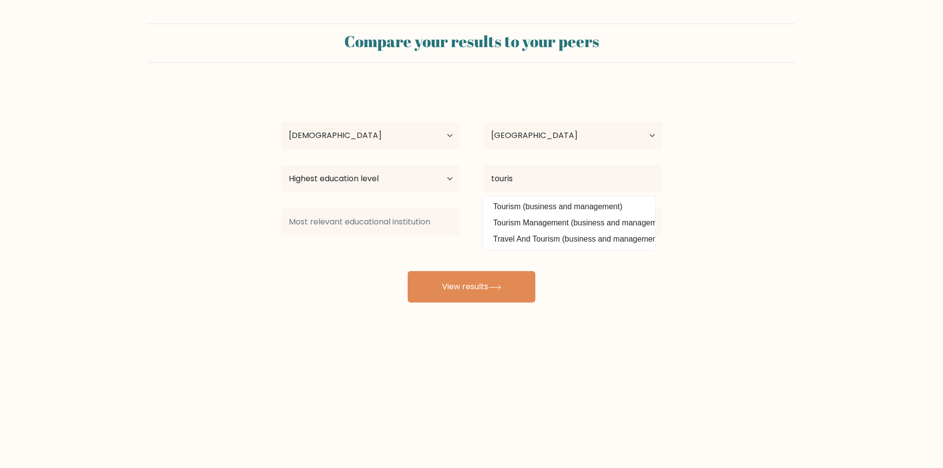
click at [539, 205] on div "Marc John Pena Age Under 18 years old 18-24 years old 25-34 years old 35-44 yea…" at bounding box center [471, 194] width 393 height 216
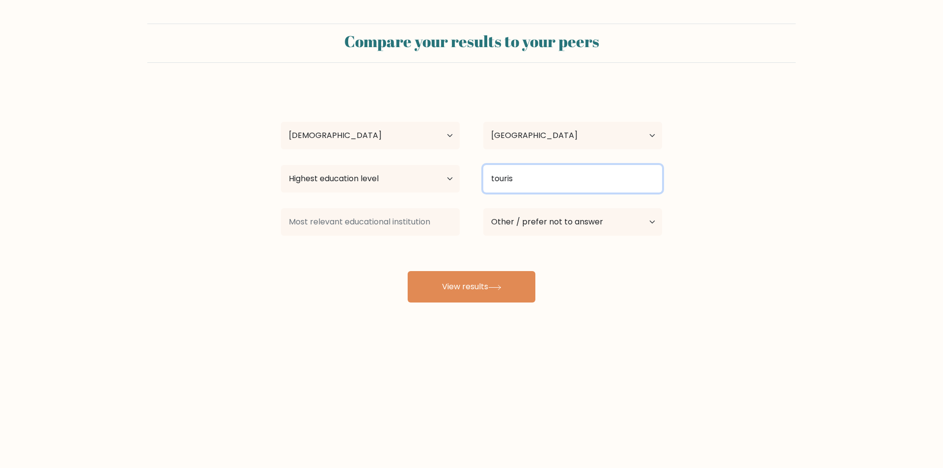
click at [550, 183] on input "touris" at bounding box center [573, 179] width 179 height 28
drag, startPoint x: 543, startPoint y: 182, endPoint x: 405, endPoint y: 189, distance: 138.8
click at [438, 187] on div "Highest education level No schooling Primary Lower Secondary Upper Secondary Oc…" at bounding box center [471, 178] width 405 height 35
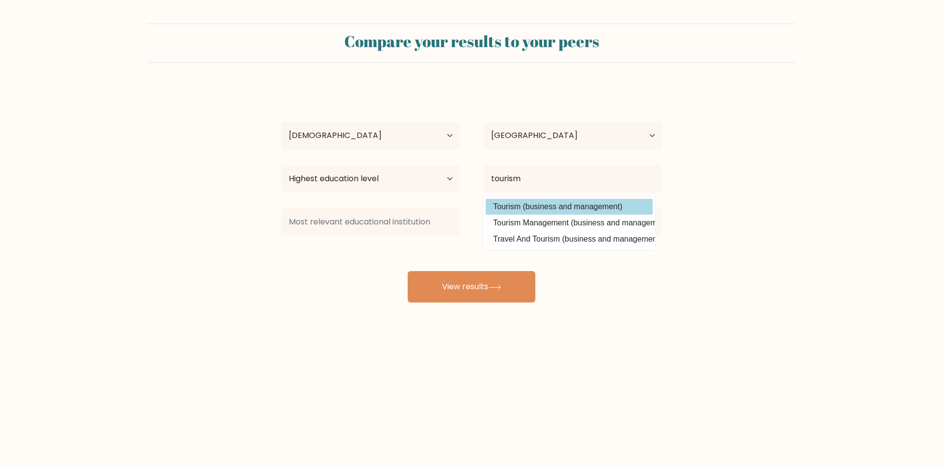
click at [550, 211] on option "Tourism (business and management)" at bounding box center [569, 207] width 167 height 16
type input "Tourism"
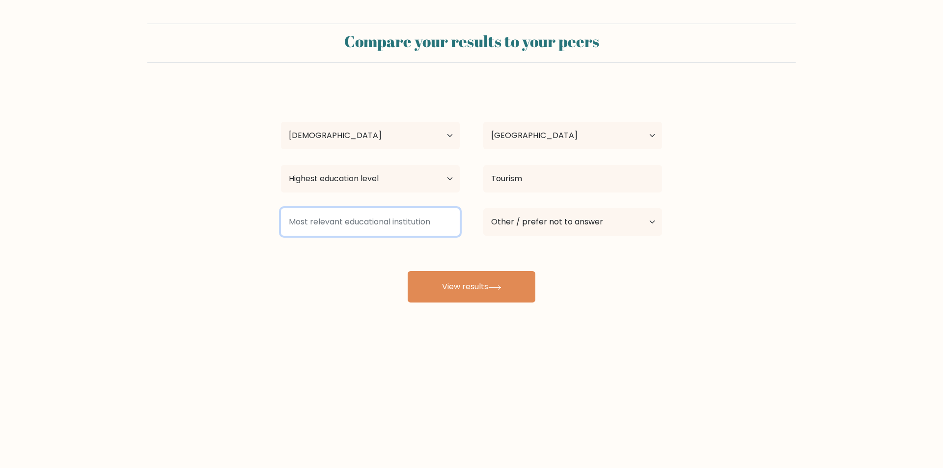
click at [443, 217] on input at bounding box center [370, 222] width 179 height 28
click at [361, 273] on div "Marc John Pena Age Under 18 years old 18-24 years old 25-34 years old 35-44 yea…" at bounding box center [471, 194] width 393 height 216
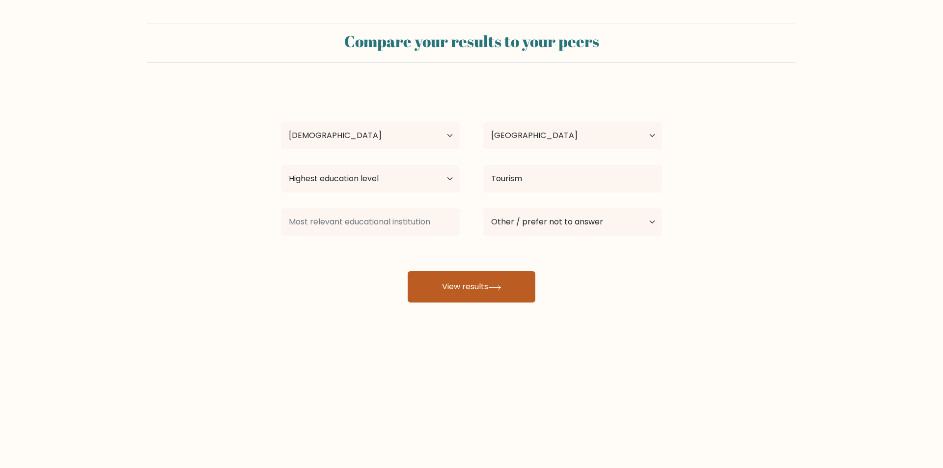
click at [449, 283] on button "View results" at bounding box center [472, 286] width 128 height 31
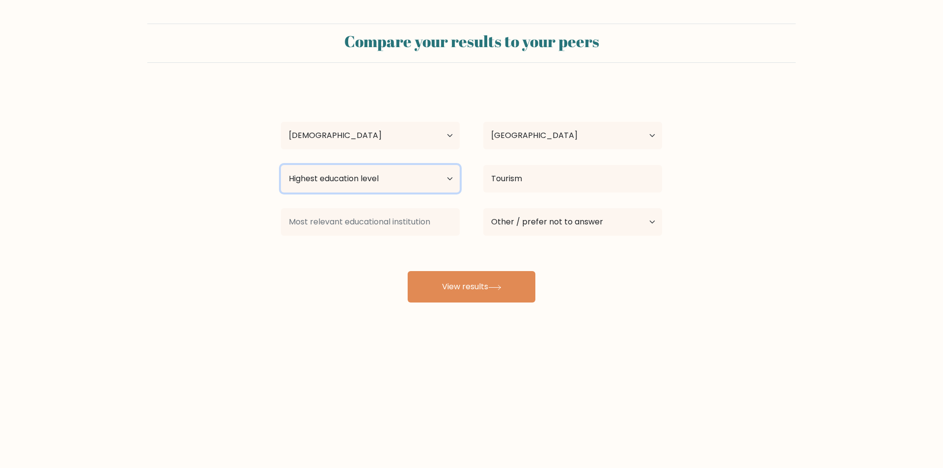
click at [429, 185] on select "Highest education level No schooling Primary Lower Secondary Upper Secondary Oc…" at bounding box center [370, 179] width 179 height 28
select select "bachelors_degree"
click at [281, 165] on select "Highest education level No schooling Primary Lower Secondary Upper Secondary Oc…" at bounding box center [370, 179] width 179 height 28
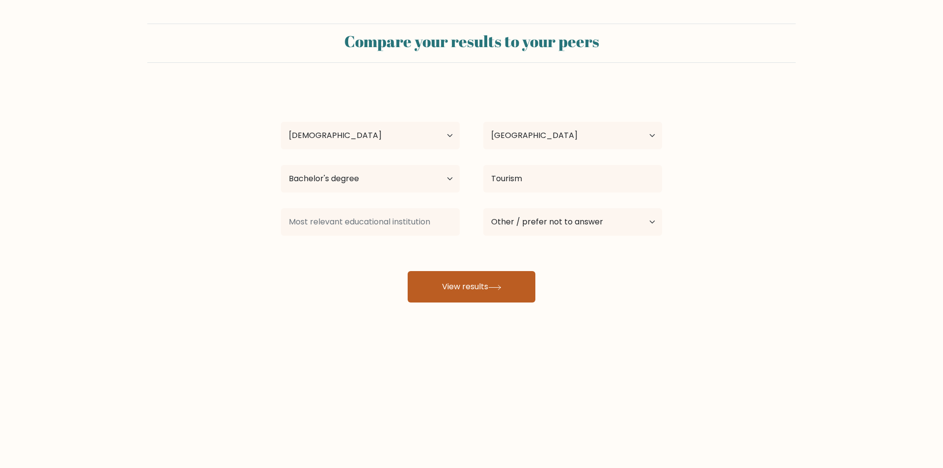
click at [450, 289] on button "View results" at bounding box center [472, 286] width 128 height 31
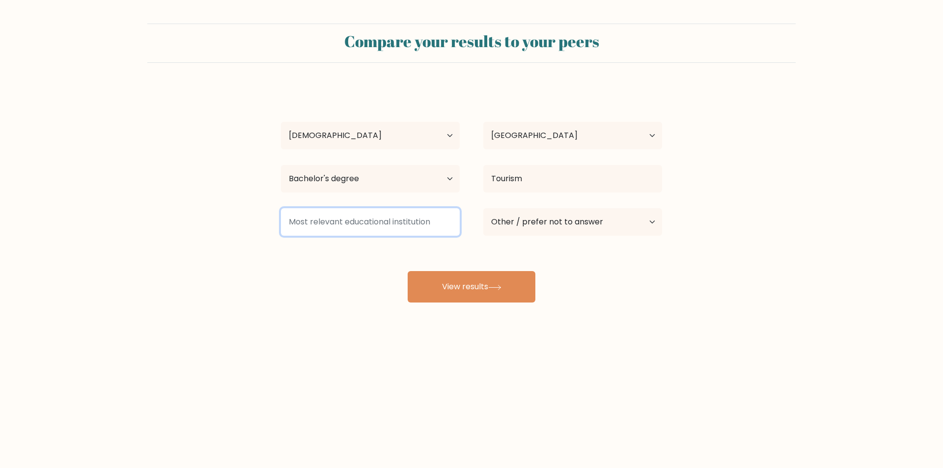
click at [393, 222] on input at bounding box center [370, 222] width 179 height 28
click at [282, 260] on div "Marc John Pena Age Under 18 years old 18-24 years old 25-34 years old 35-44 yea…" at bounding box center [471, 194] width 393 height 216
click at [333, 225] on input at bounding box center [370, 222] width 179 height 28
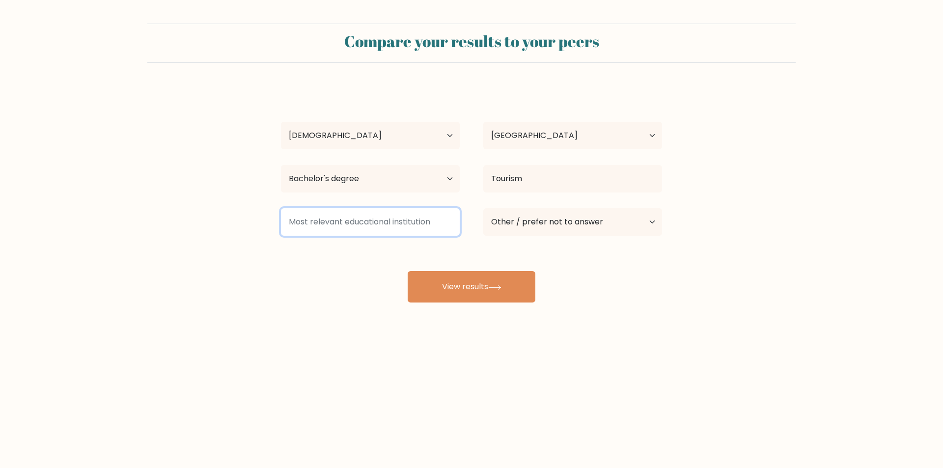
drag, startPoint x: 428, startPoint y: 224, endPoint x: 338, endPoint y: 223, distance: 90.9
click at [326, 223] on input at bounding box center [370, 222] width 179 height 28
click at [241, 231] on form "Compare your results to your peers Marc John Pena Age Under 18 years old 18-24 …" at bounding box center [471, 163] width 943 height 279
drag, startPoint x: 289, startPoint y: 226, endPoint x: 407, endPoint y: 216, distance: 118.3
click at [405, 224] on input at bounding box center [370, 222] width 179 height 28
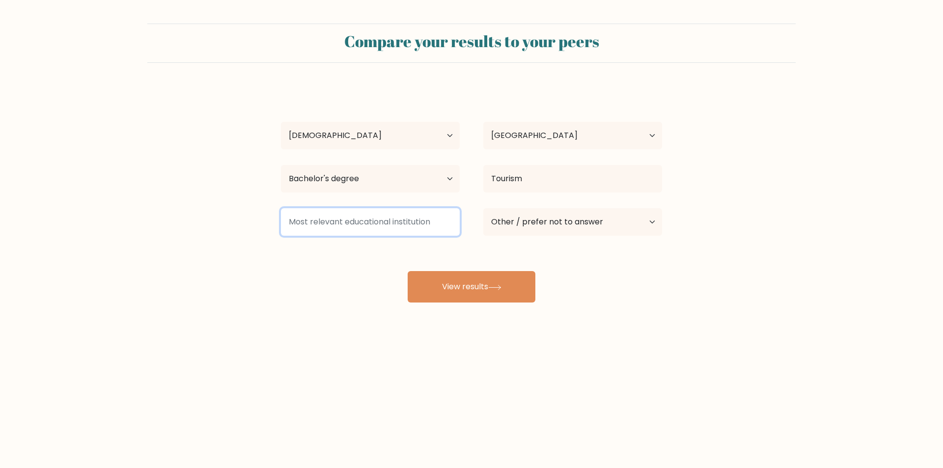
click at [348, 222] on input at bounding box center [370, 222] width 179 height 28
type input "Medina"
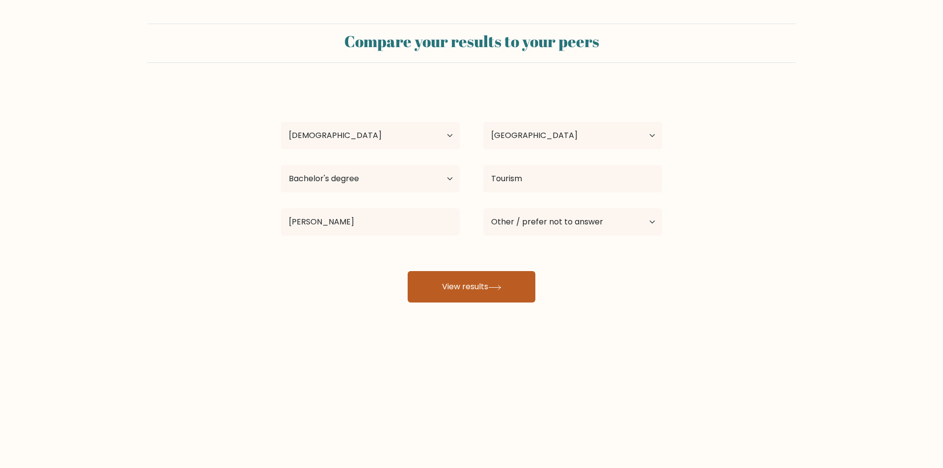
click at [438, 279] on button "View results" at bounding box center [472, 286] width 128 height 31
